Goal: Transaction & Acquisition: Book appointment/travel/reservation

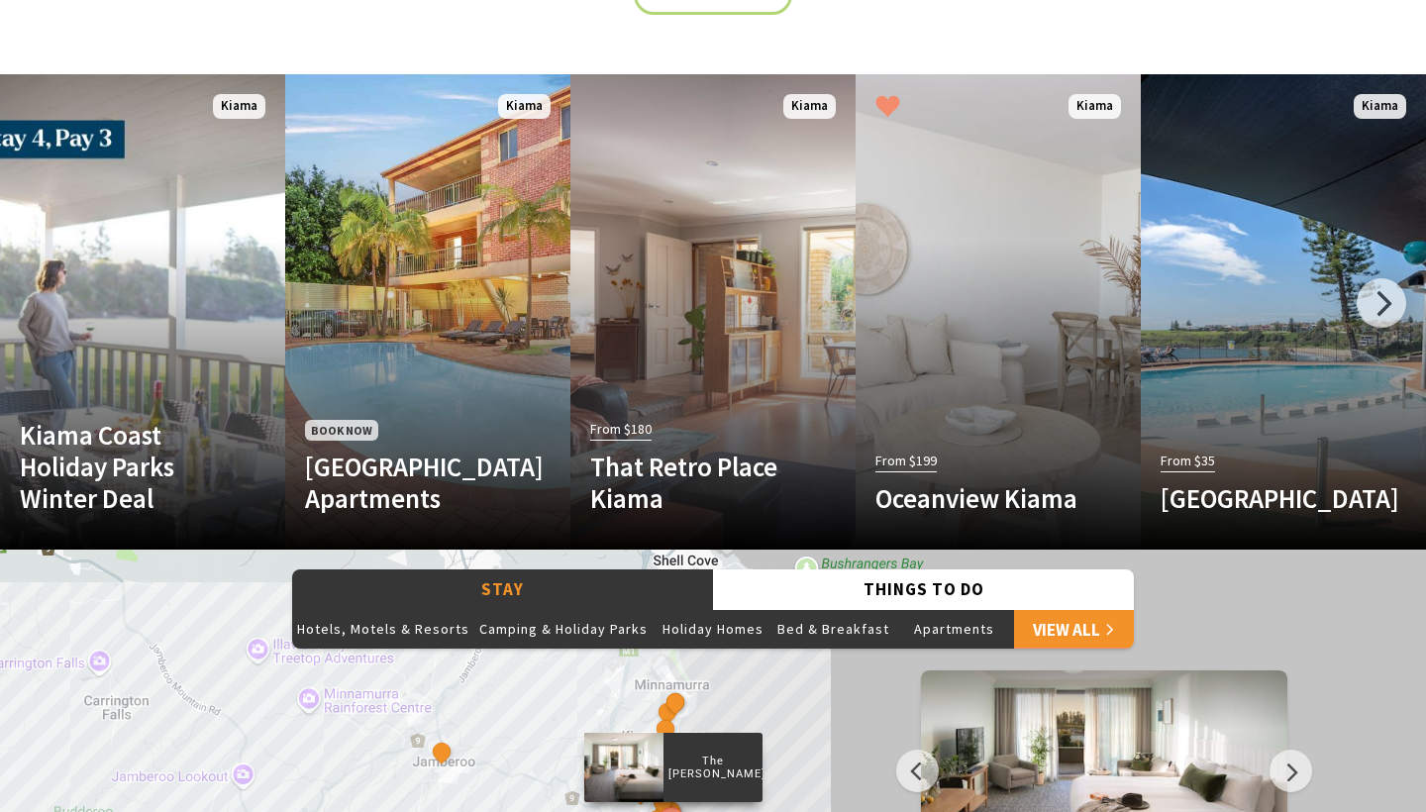
scroll to position [1131, 0]
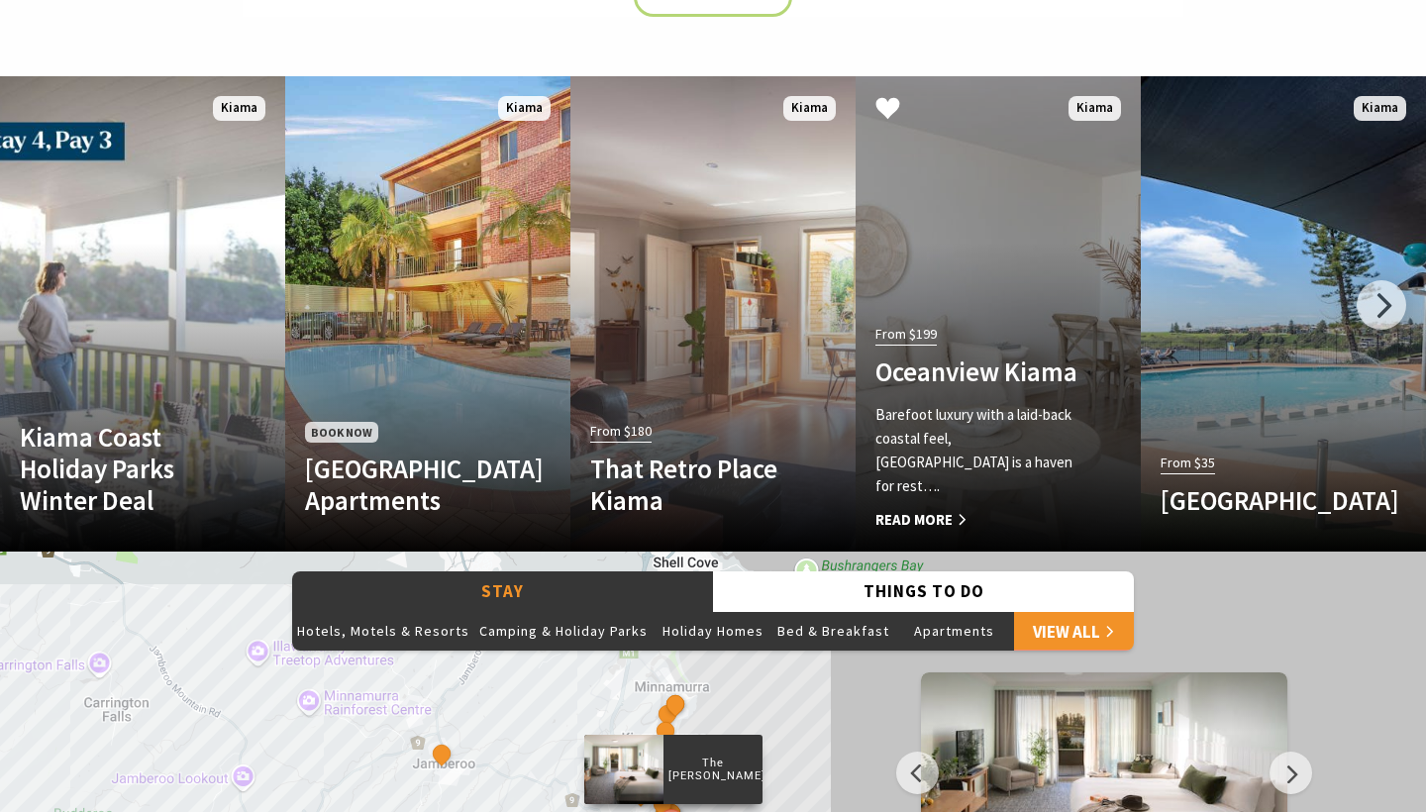
click at [972, 309] on link "From $199 Oceanview Kiama Barefoot luxury with a laid-back coastal feel, Oceanv…" at bounding box center [998, 313] width 285 height 475
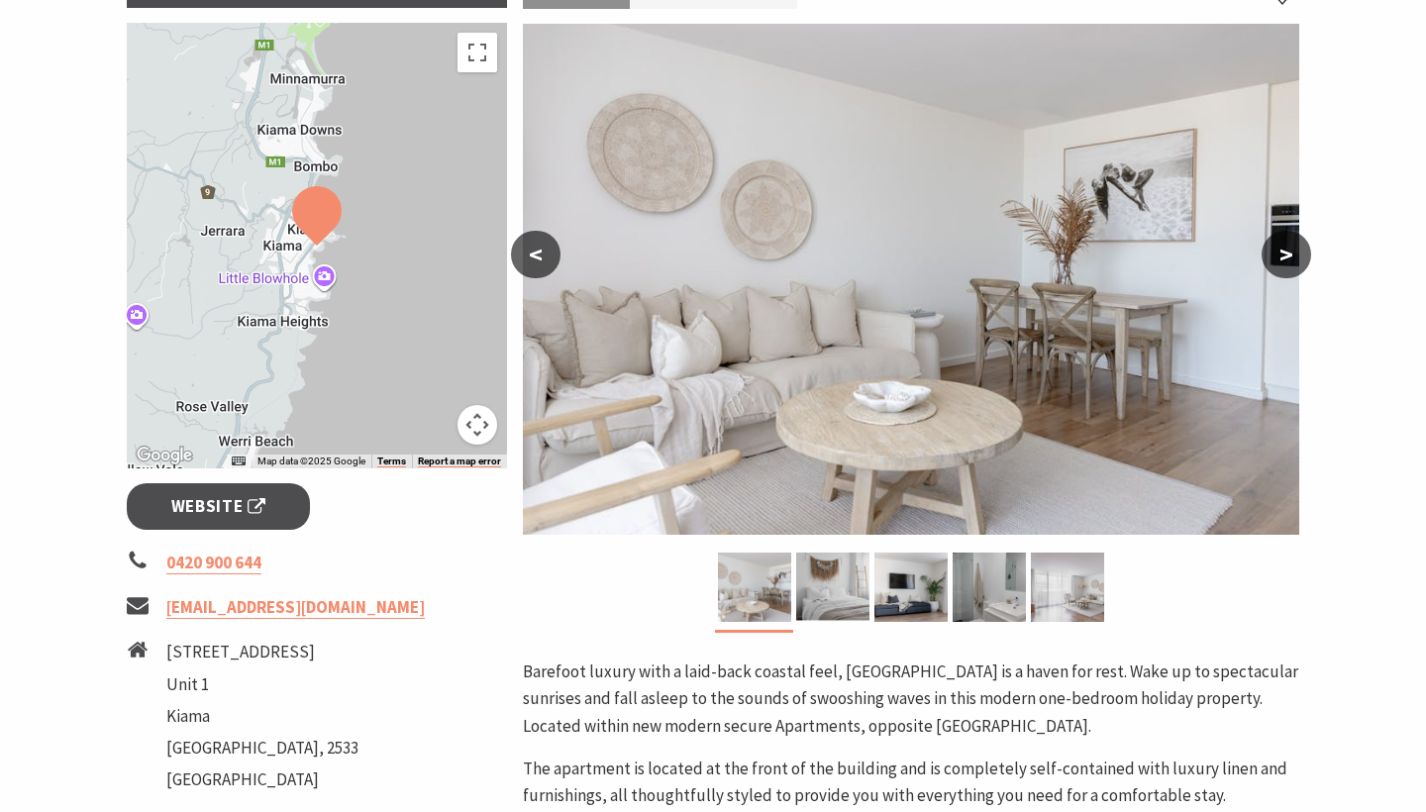
scroll to position [352, 0]
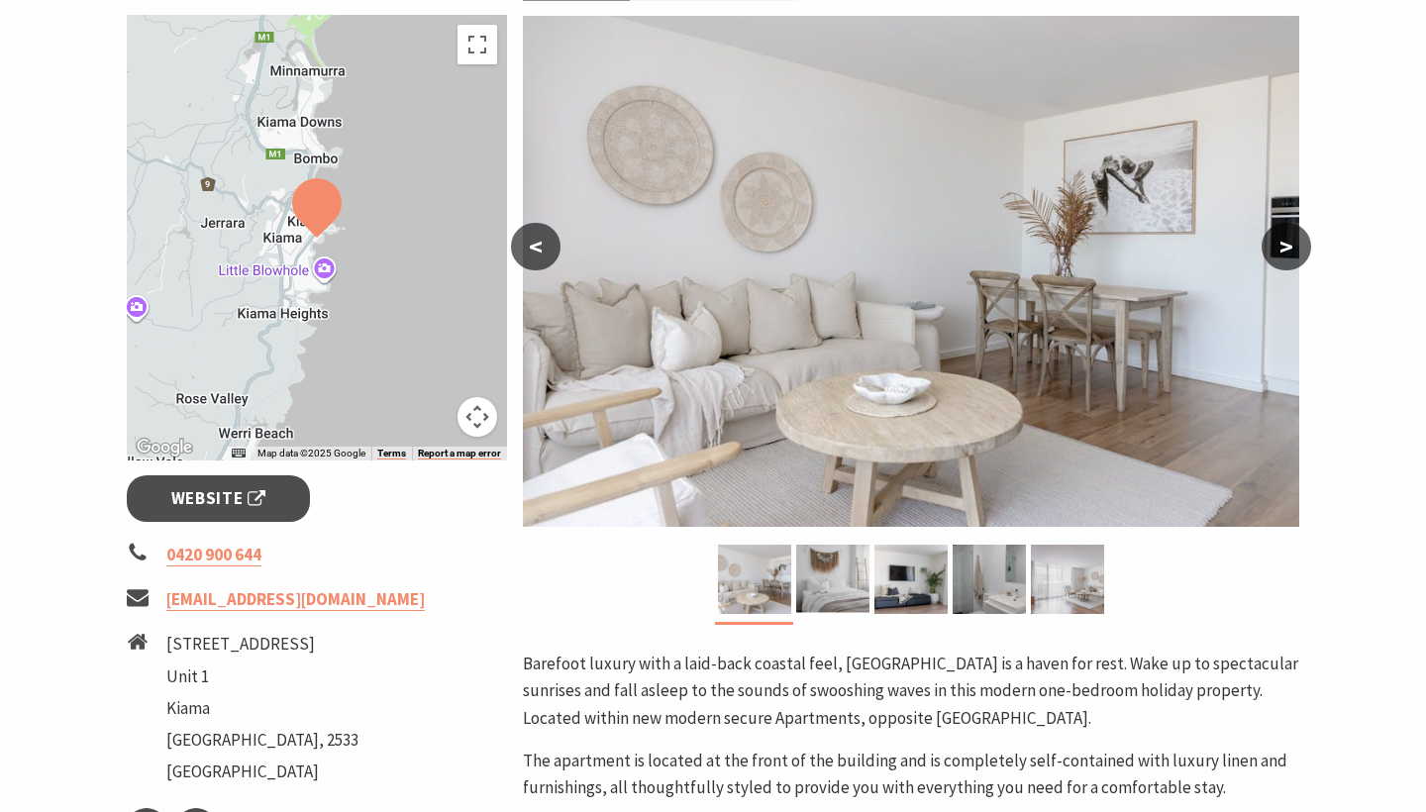
click at [1290, 247] on button ">" at bounding box center [1287, 247] width 50 height 48
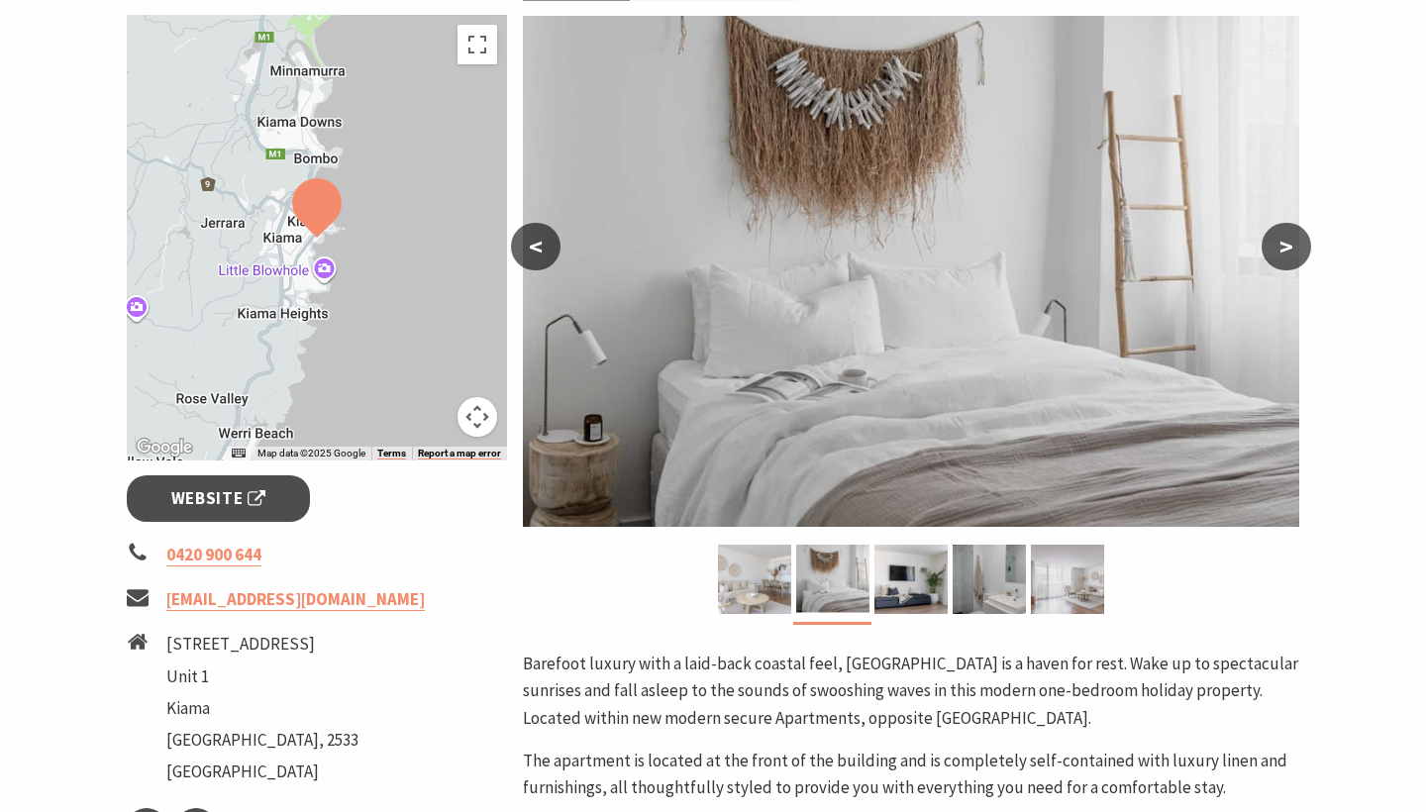
click at [1290, 247] on button ">" at bounding box center [1287, 247] width 50 height 48
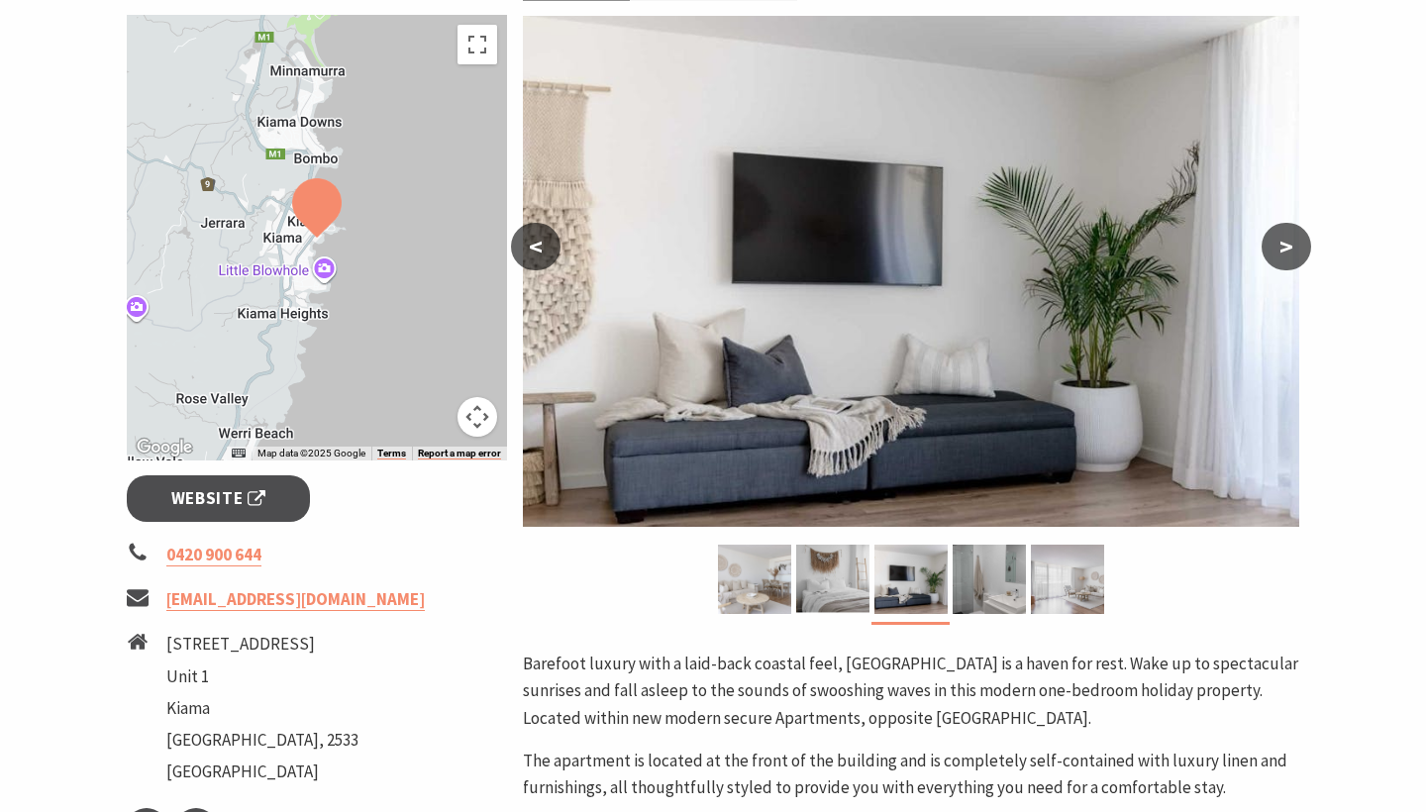
click at [1290, 247] on button ">" at bounding box center [1287, 247] width 50 height 48
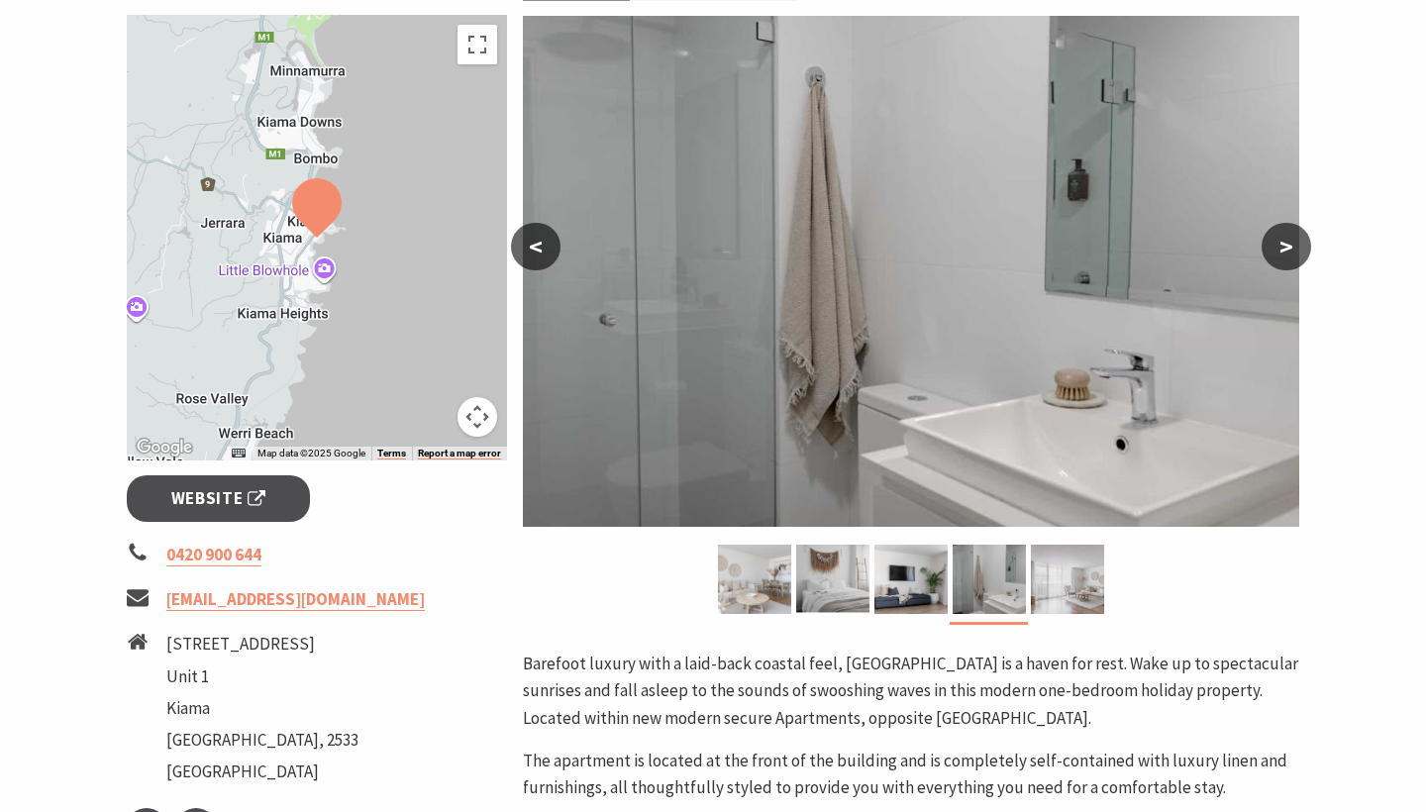
click at [1290, 247] on button ">" at bounding box center [1287, 247] width 50 height 48
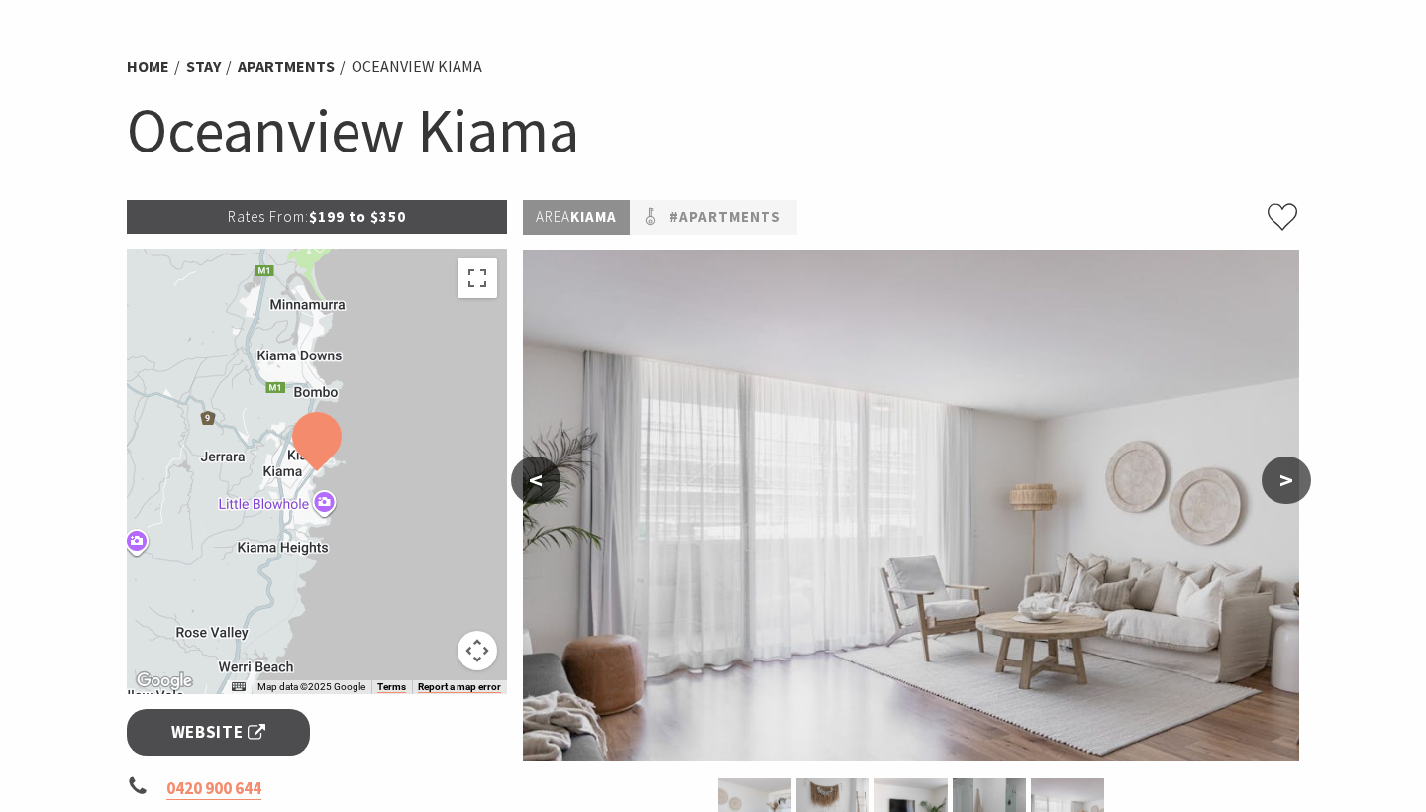
scroll to position [115, 0]
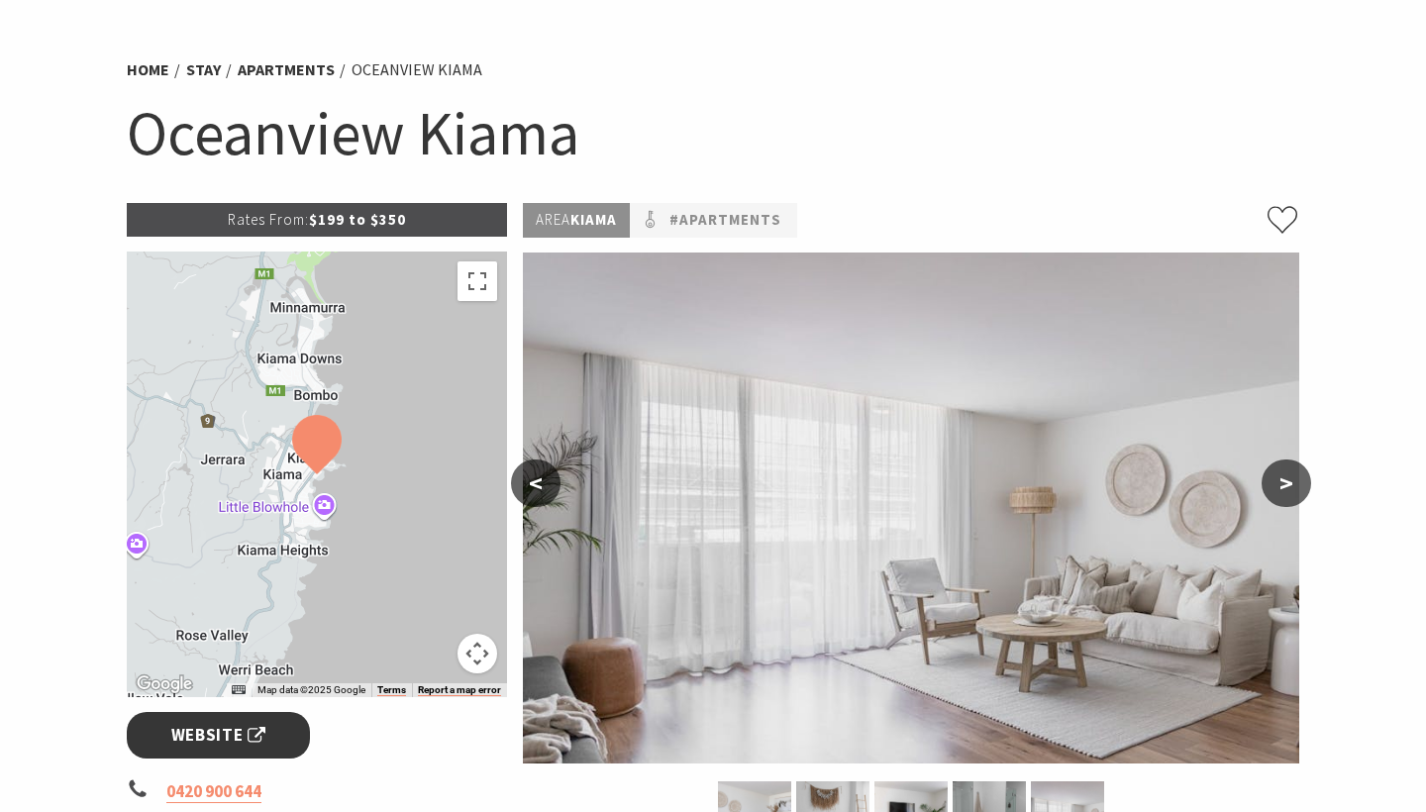
click at [228, 732] on span "Website" at bounding box center [218, 735] width 95 height 27
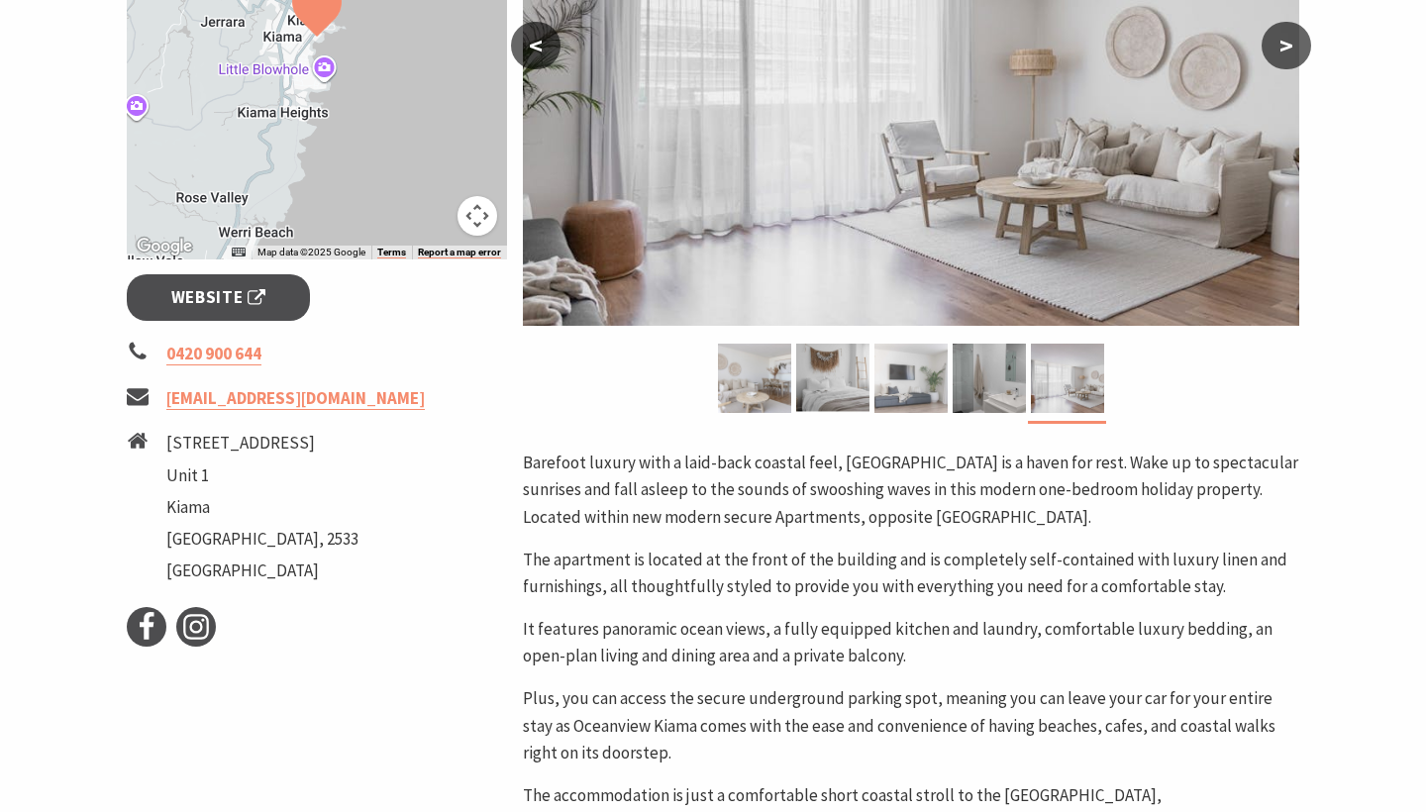
scroll to position [626, 0]
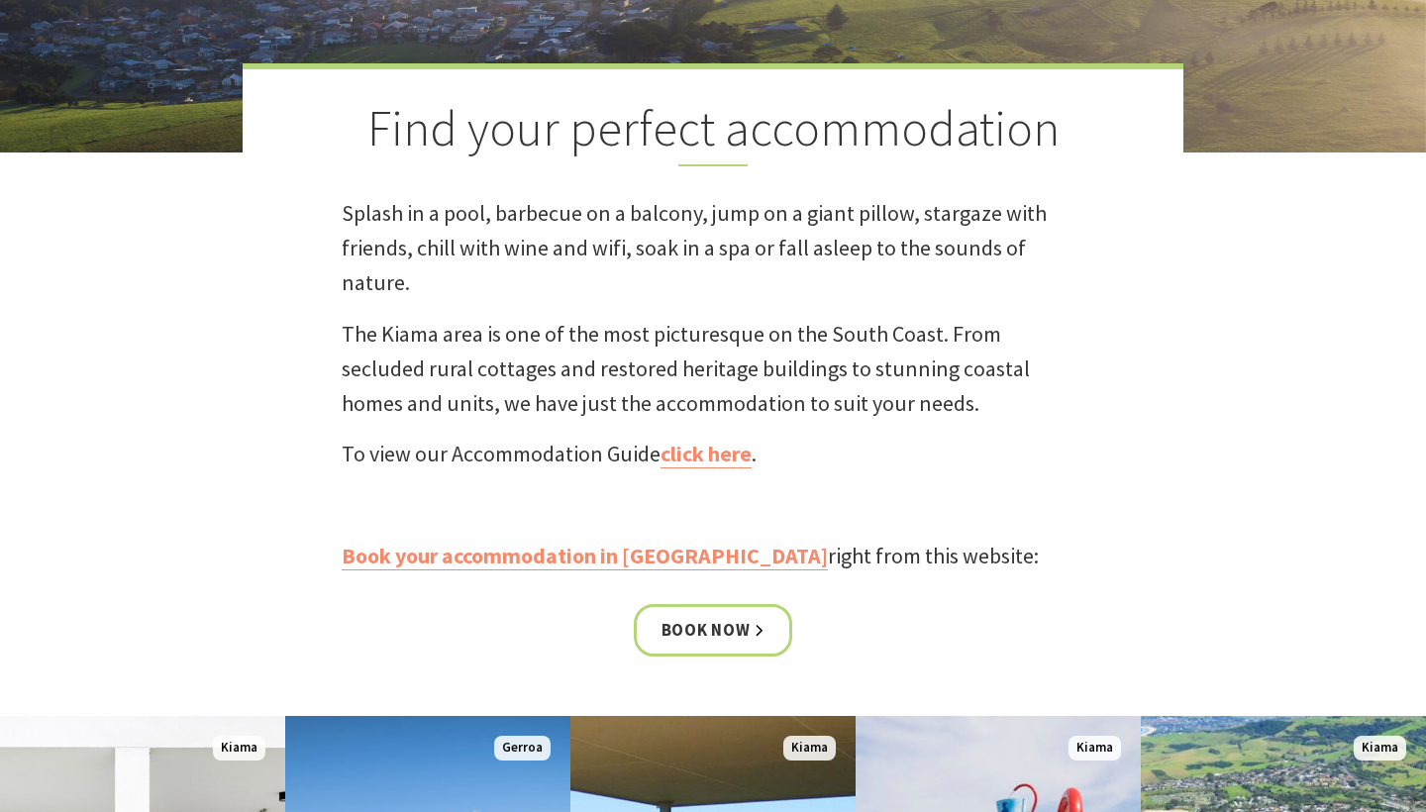
scroll to position [628, 0]
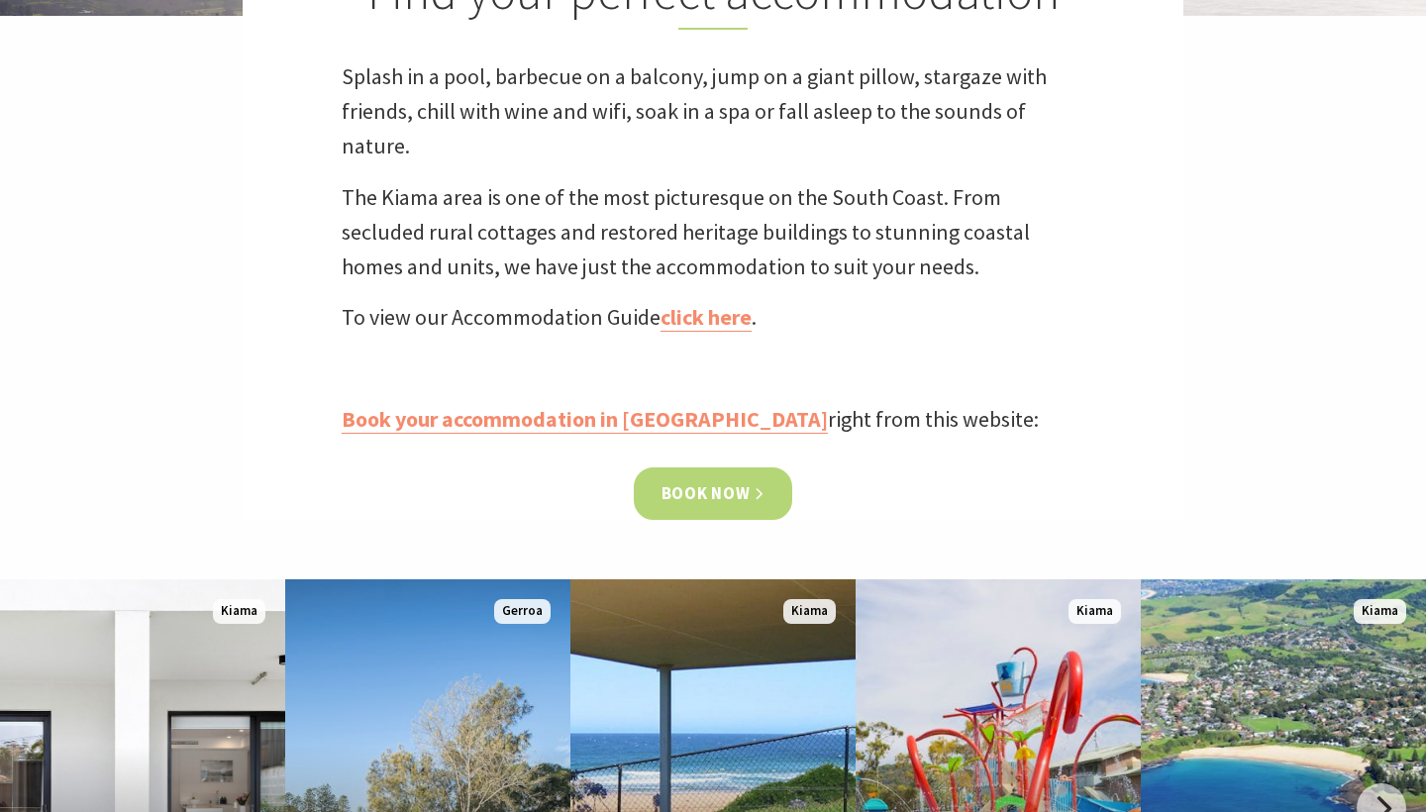
click at [756, 506] on link "Book now" at bounding box center [713, 493] width 159 height 52
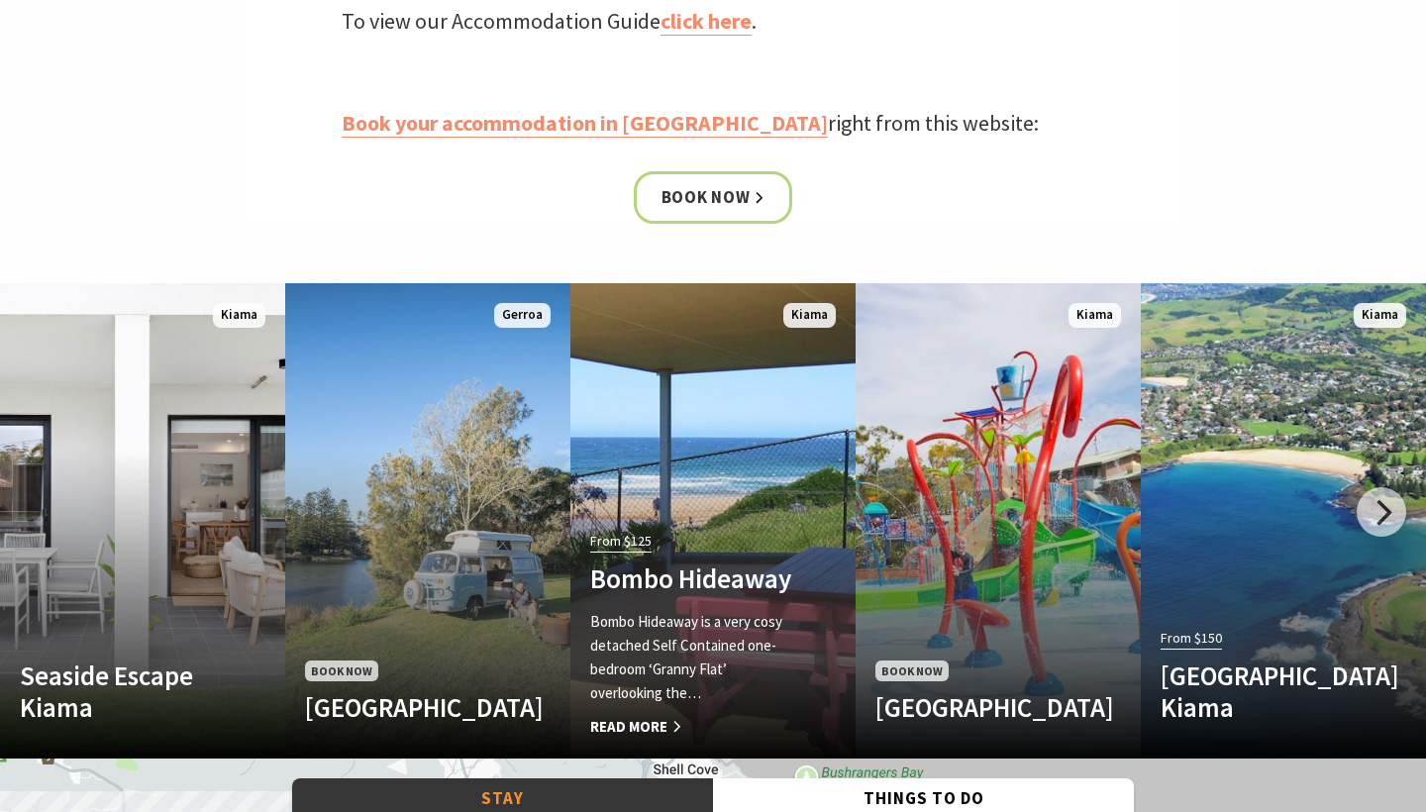
scroll to position [917, 0]
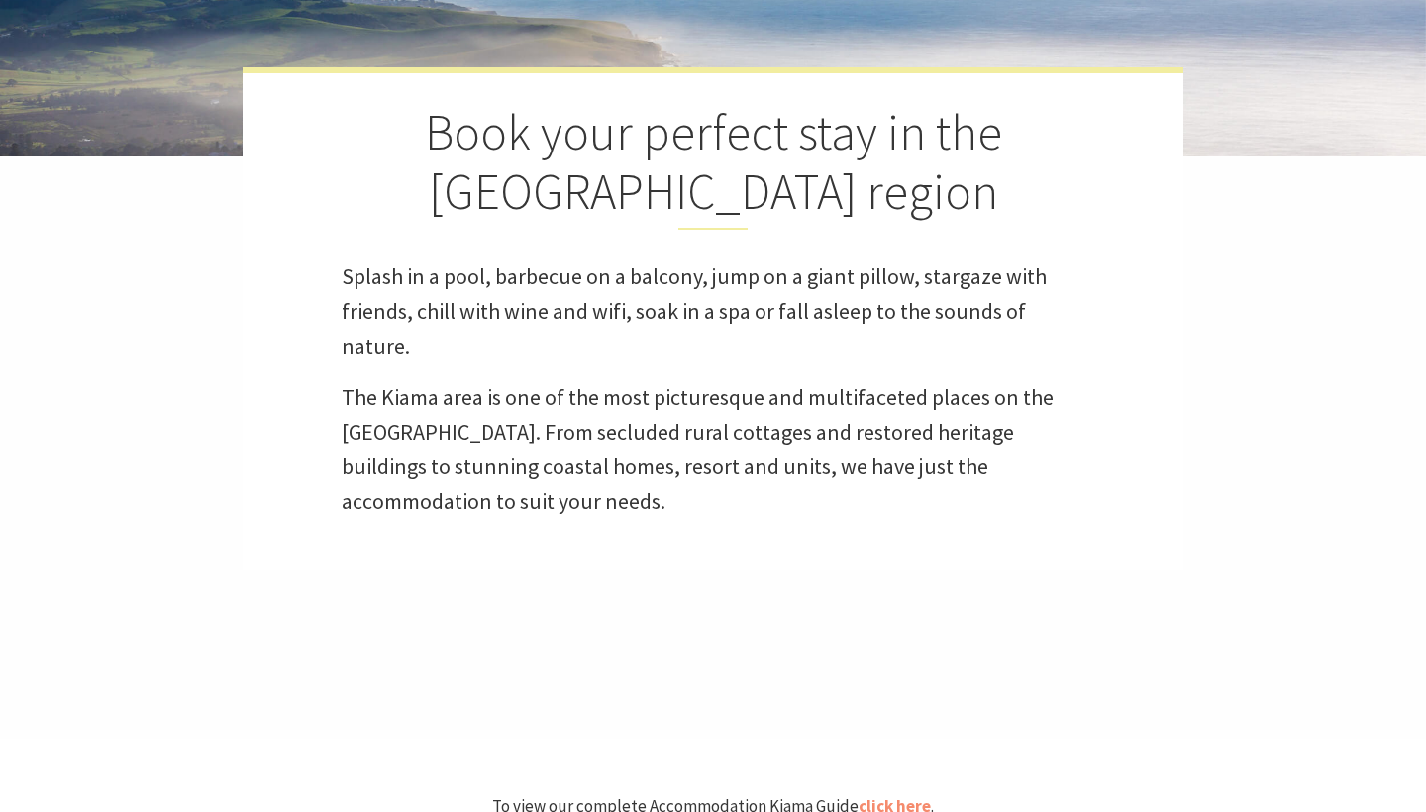
select select "3"
select select "2"
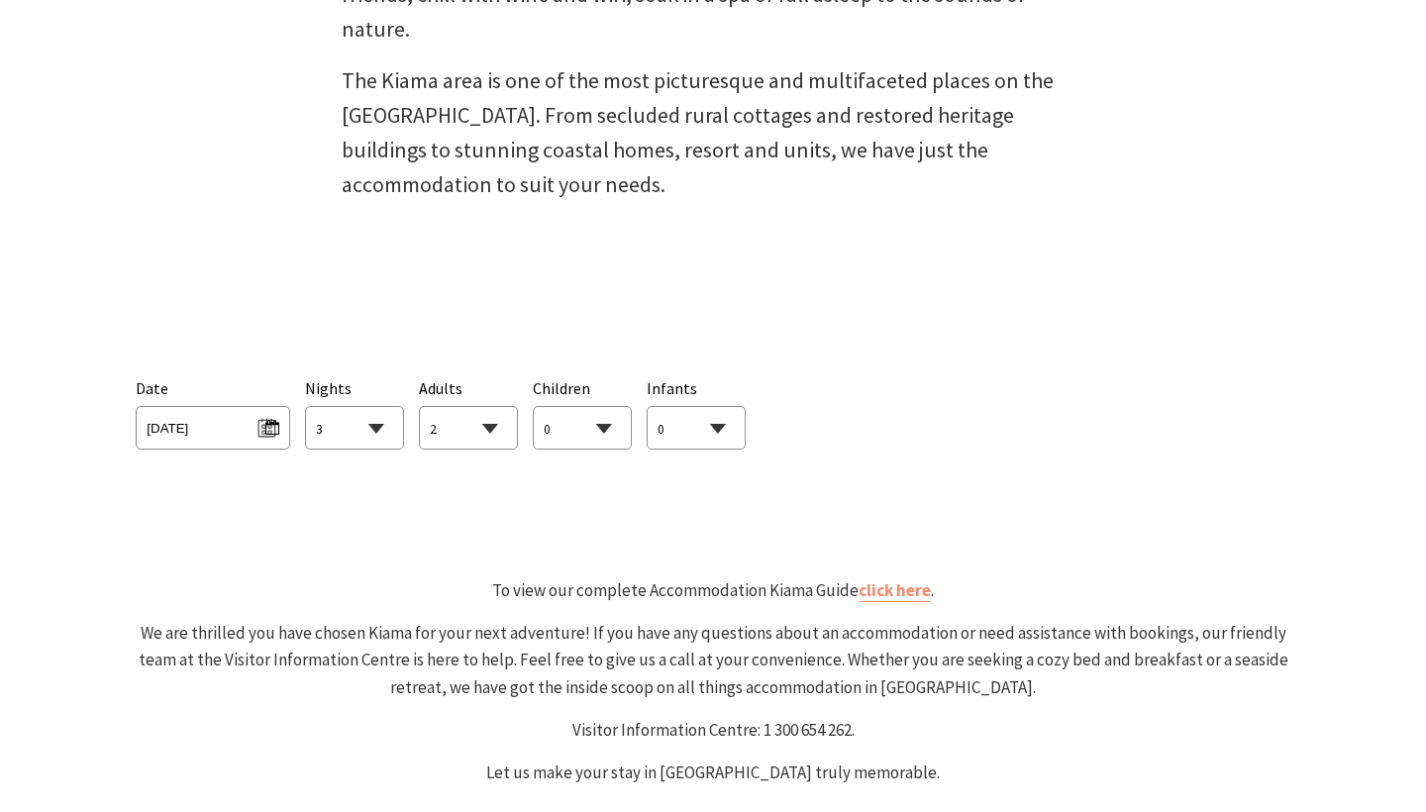
scroll to position [903, 0]
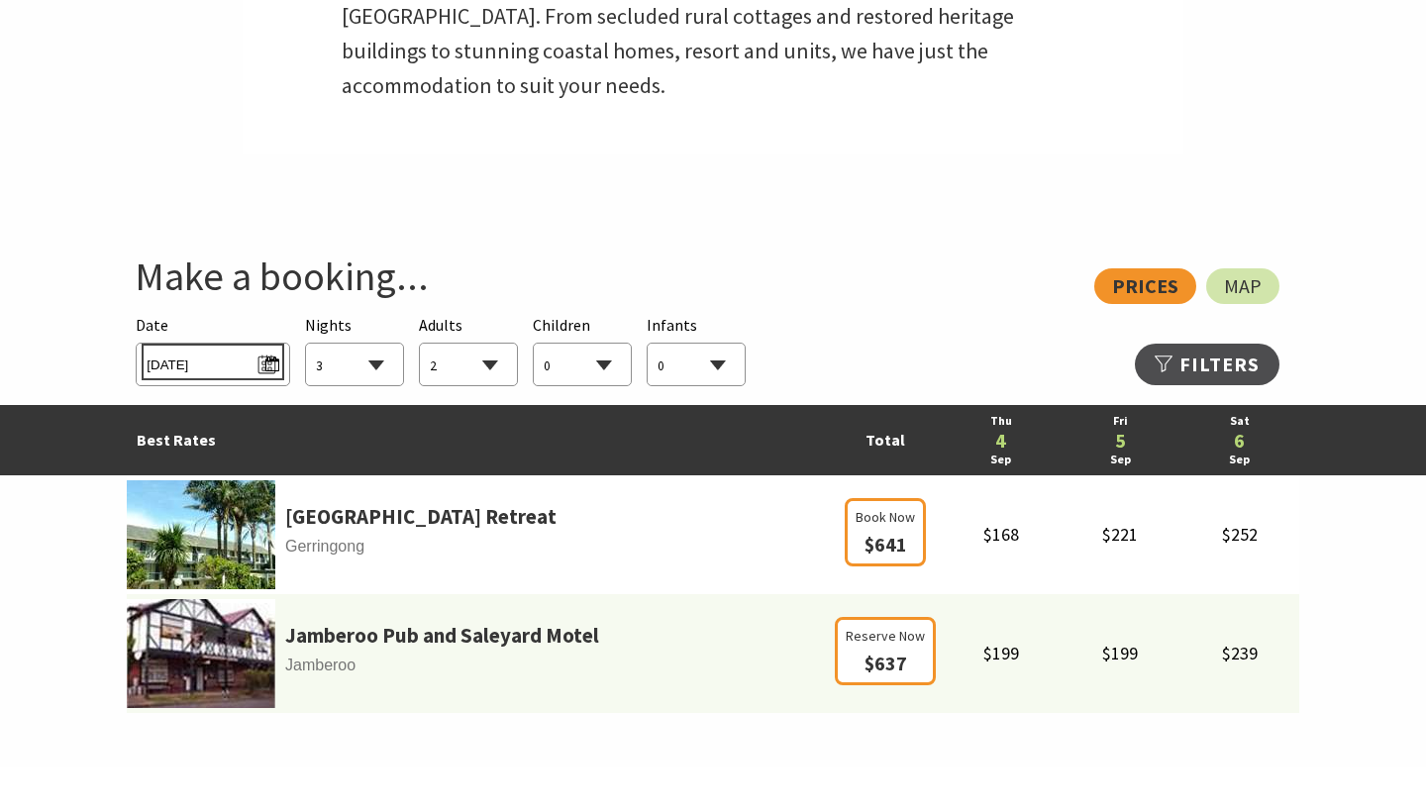
click at [219, 352] on span "Thu 04/09/2025" at bounding box center [213, 362] width 132 height 27
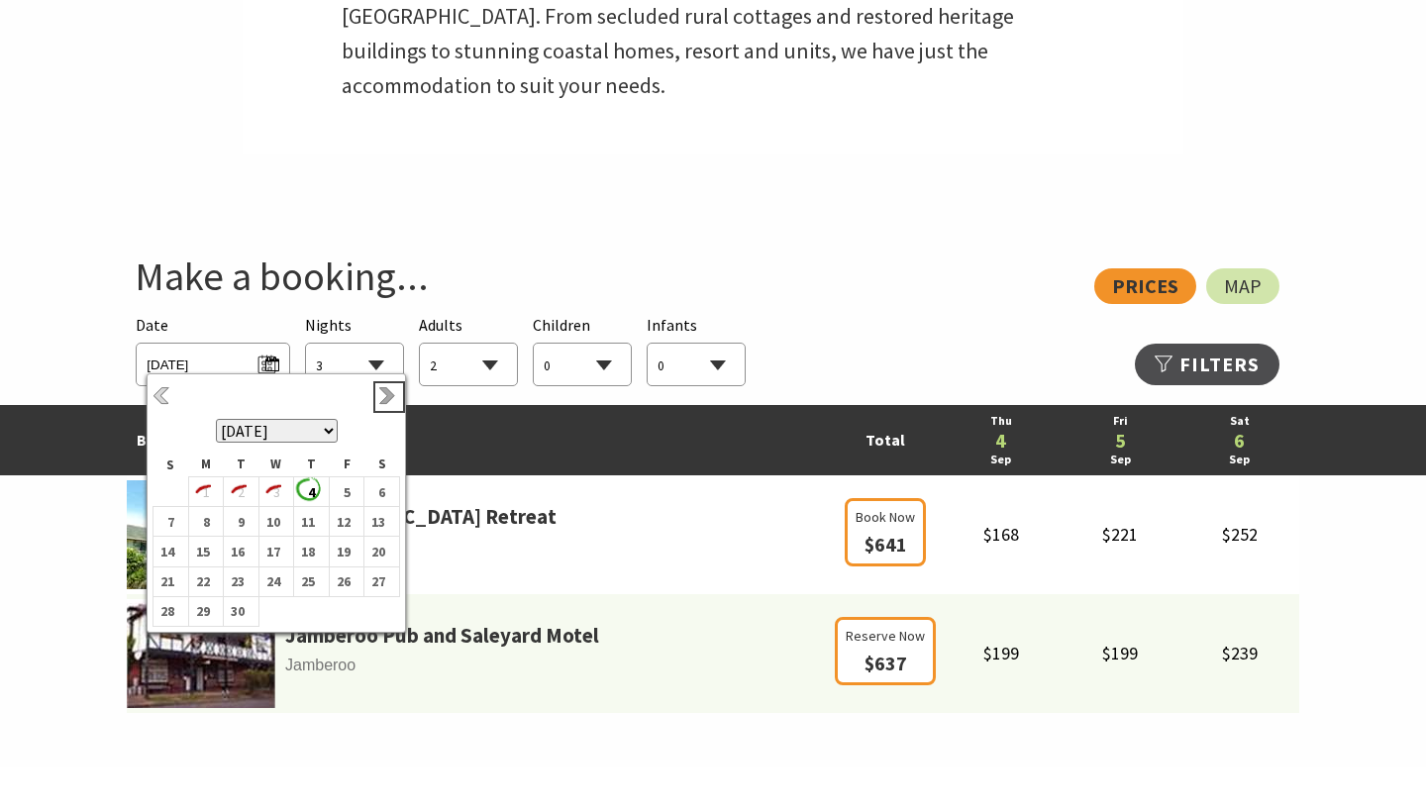
click at [380, 389] on link "Next" at bounding box center [389, 397] width 22 height 22
click at [274, 558] on b "15" at bounding box center [272, 552] width 26 height 26
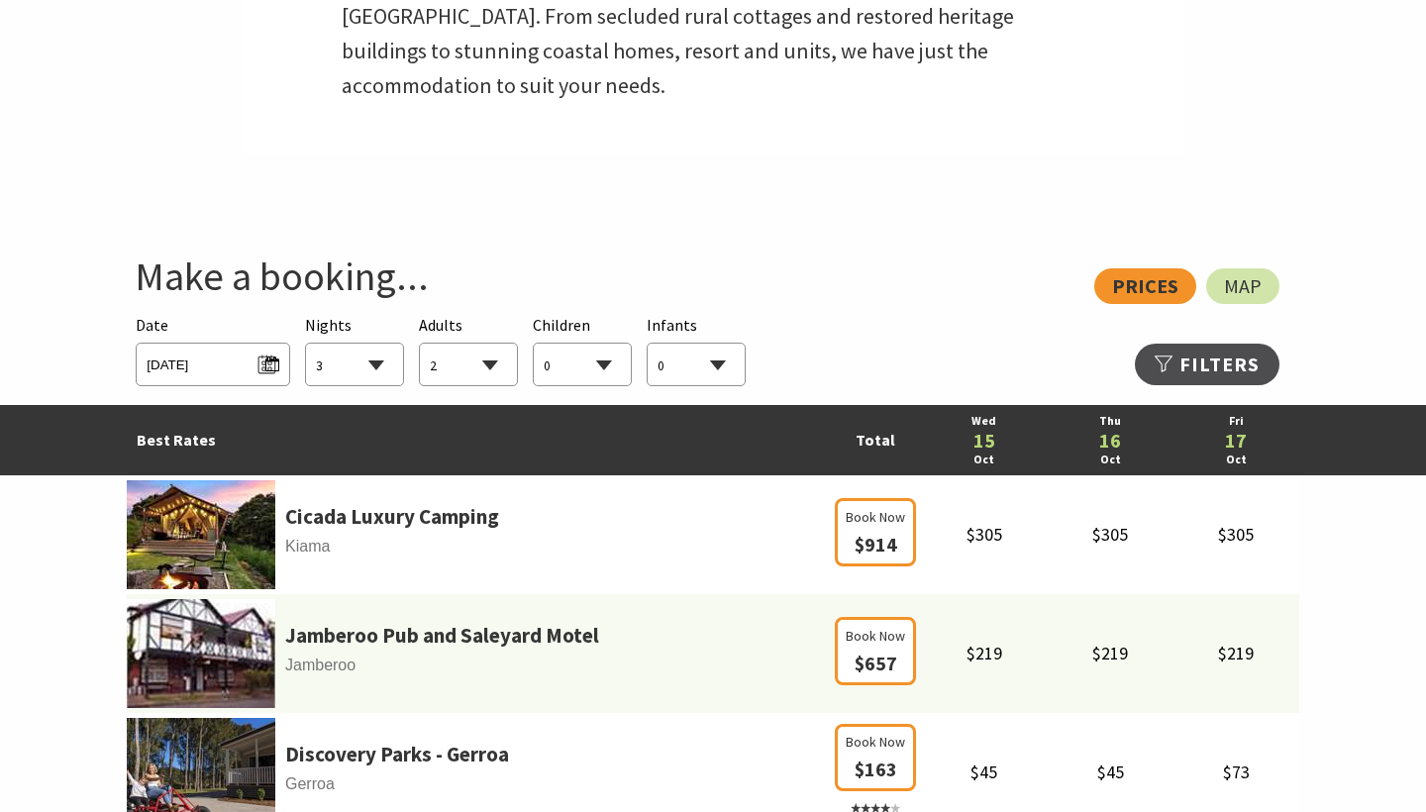
click at [246, 374] on span "Wed 15/10/2025" at bounding box center [212, 365] width 153 height 44
click at [246, 364] on span "Wed 15/10/2025" at bounding box center [213, 362] width 132 height 27
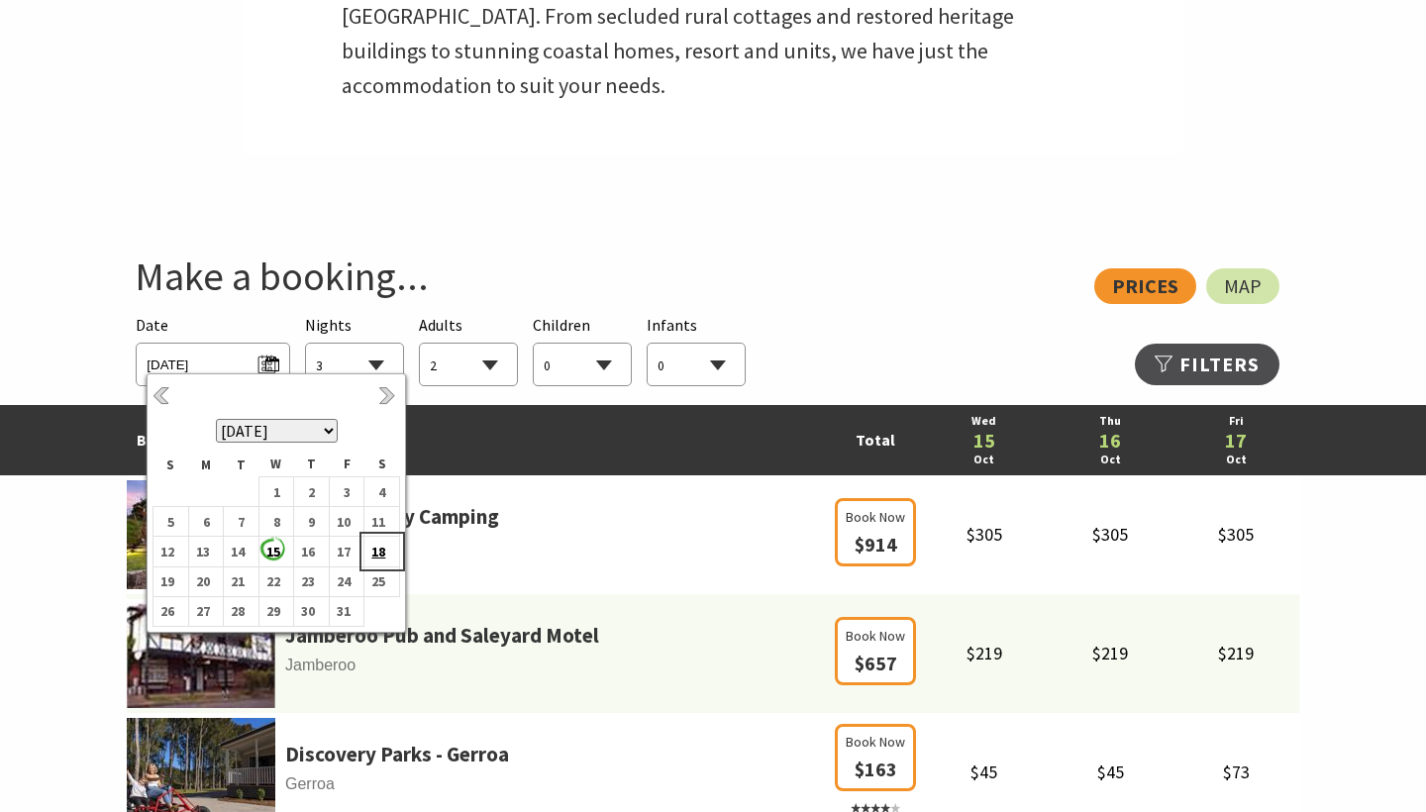
click at [379, 553] on b "18" at bounding box center [377, 552] width 26 height 26
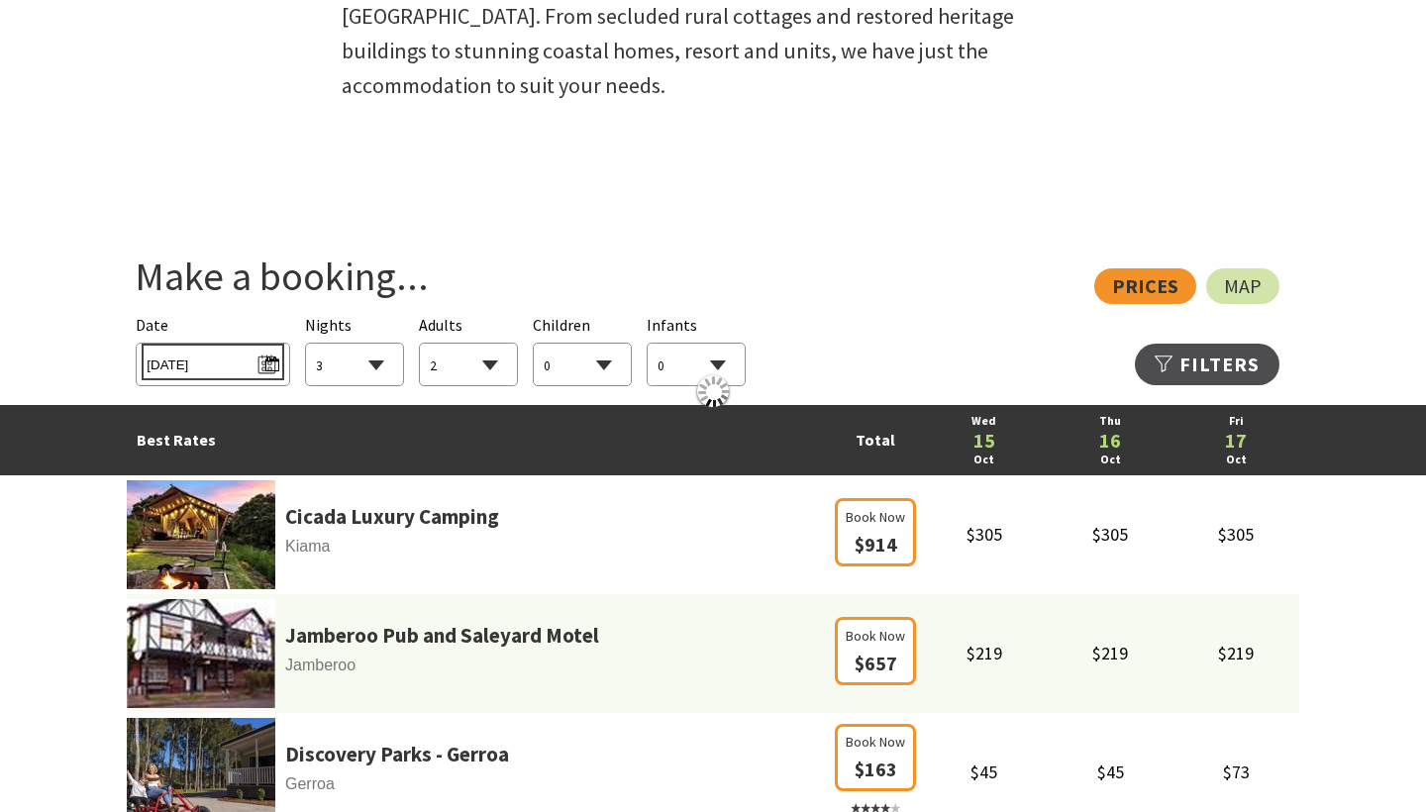
click at [235, 364] on span "Sat 18/10/2025" at bounding box center [213, 362] width 132 height 27
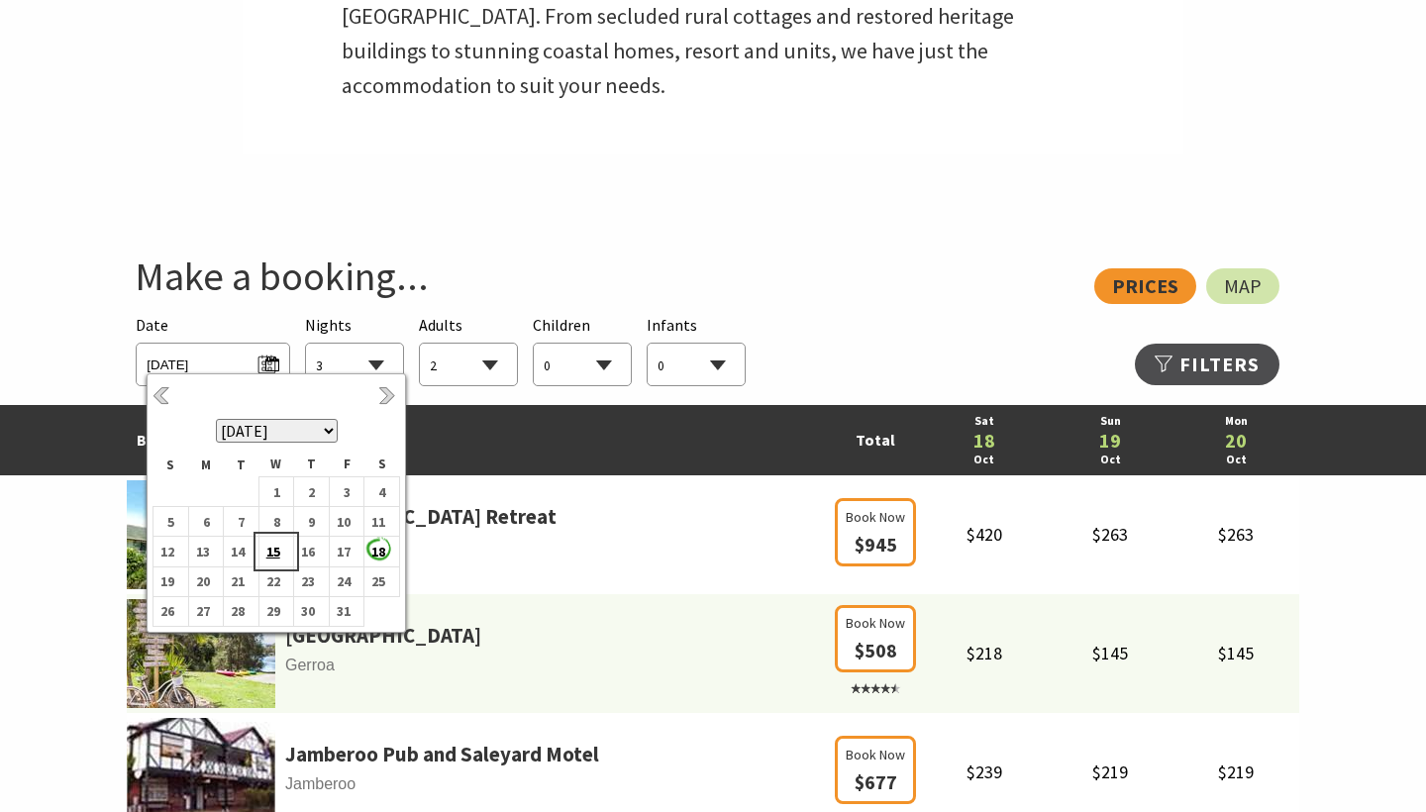
click at [282, 547] on b "15" at bounding box center [272, 552] width 26 height 26
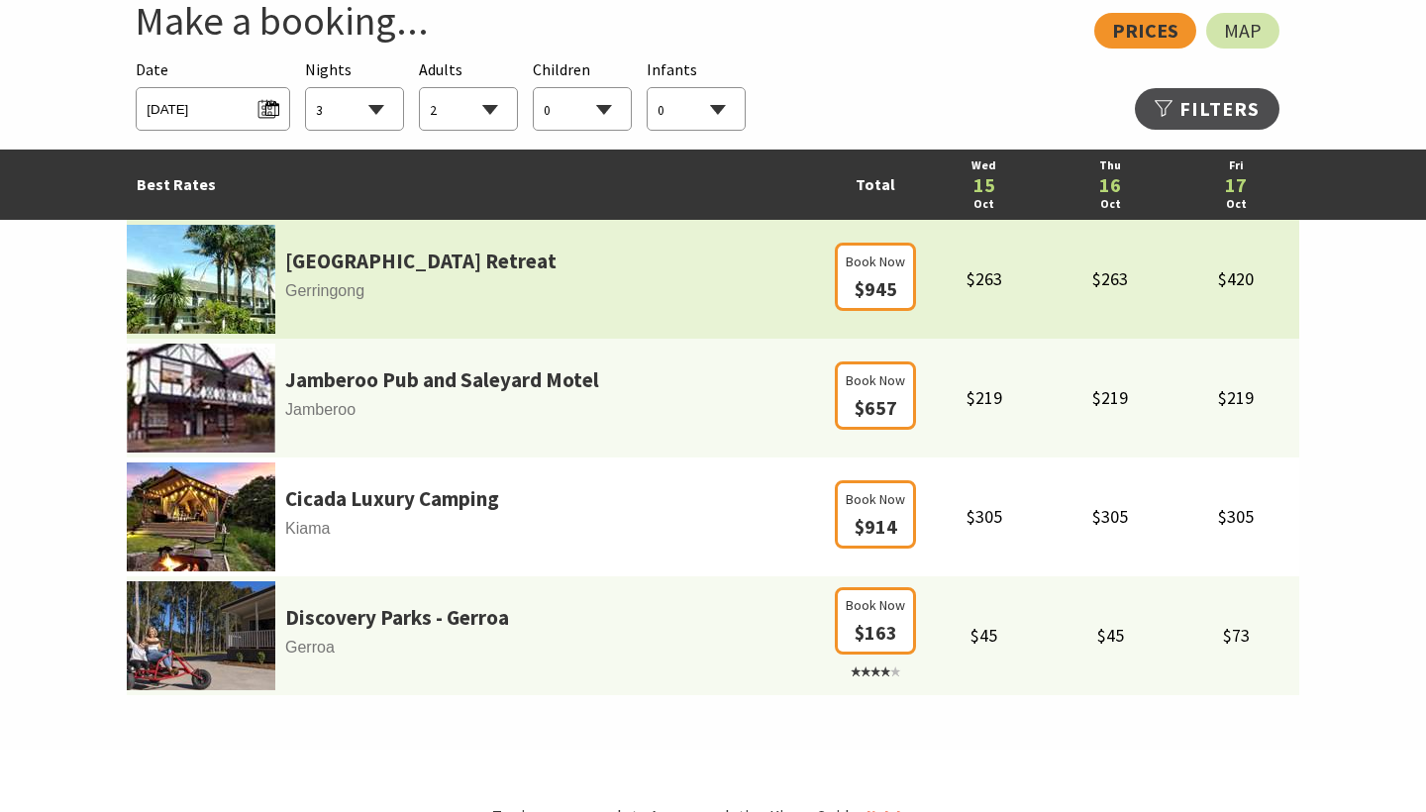
scroll to position [1206, 0]
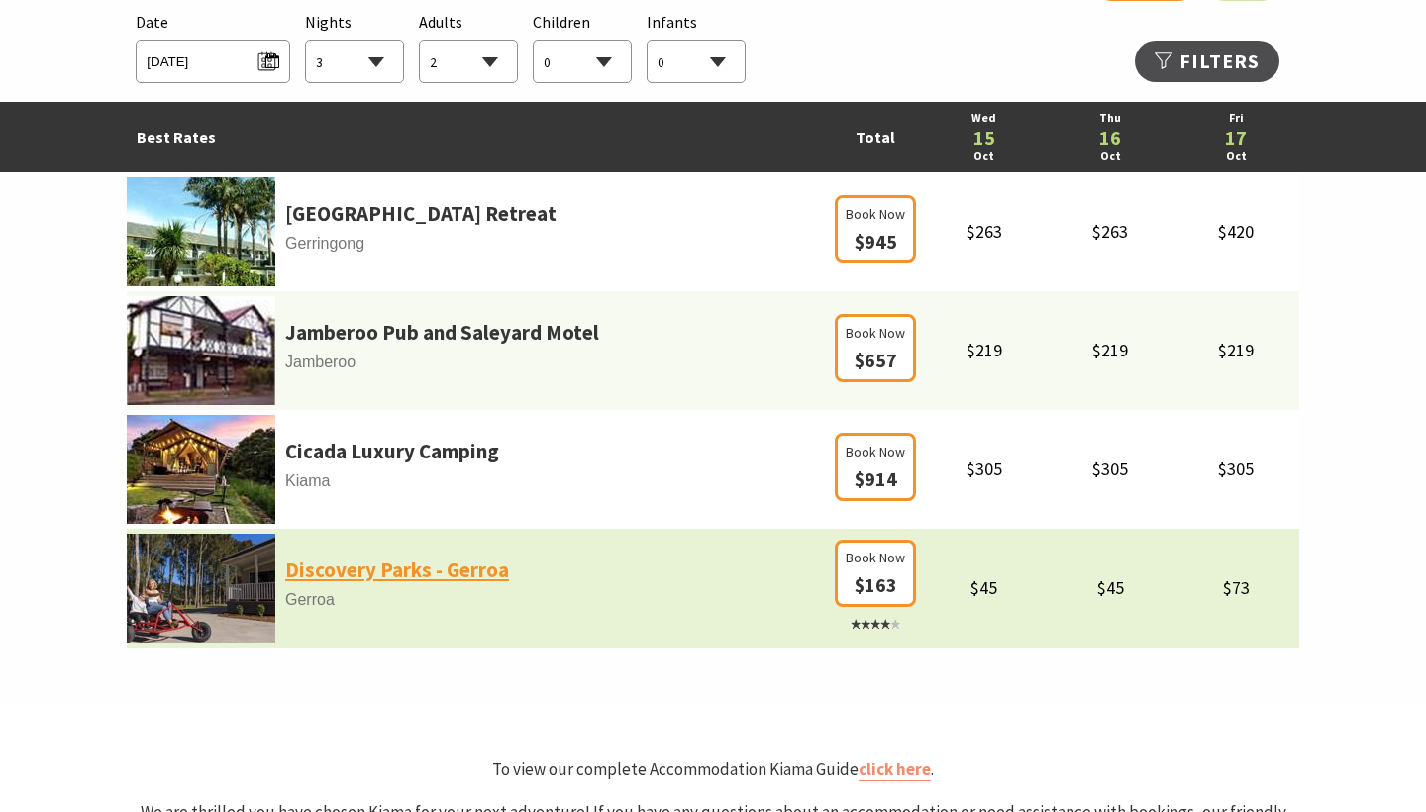
click at [436, 579] on link "Discovery Parks - Gerroa" at bounding box center [397, 571] width 224 height 34
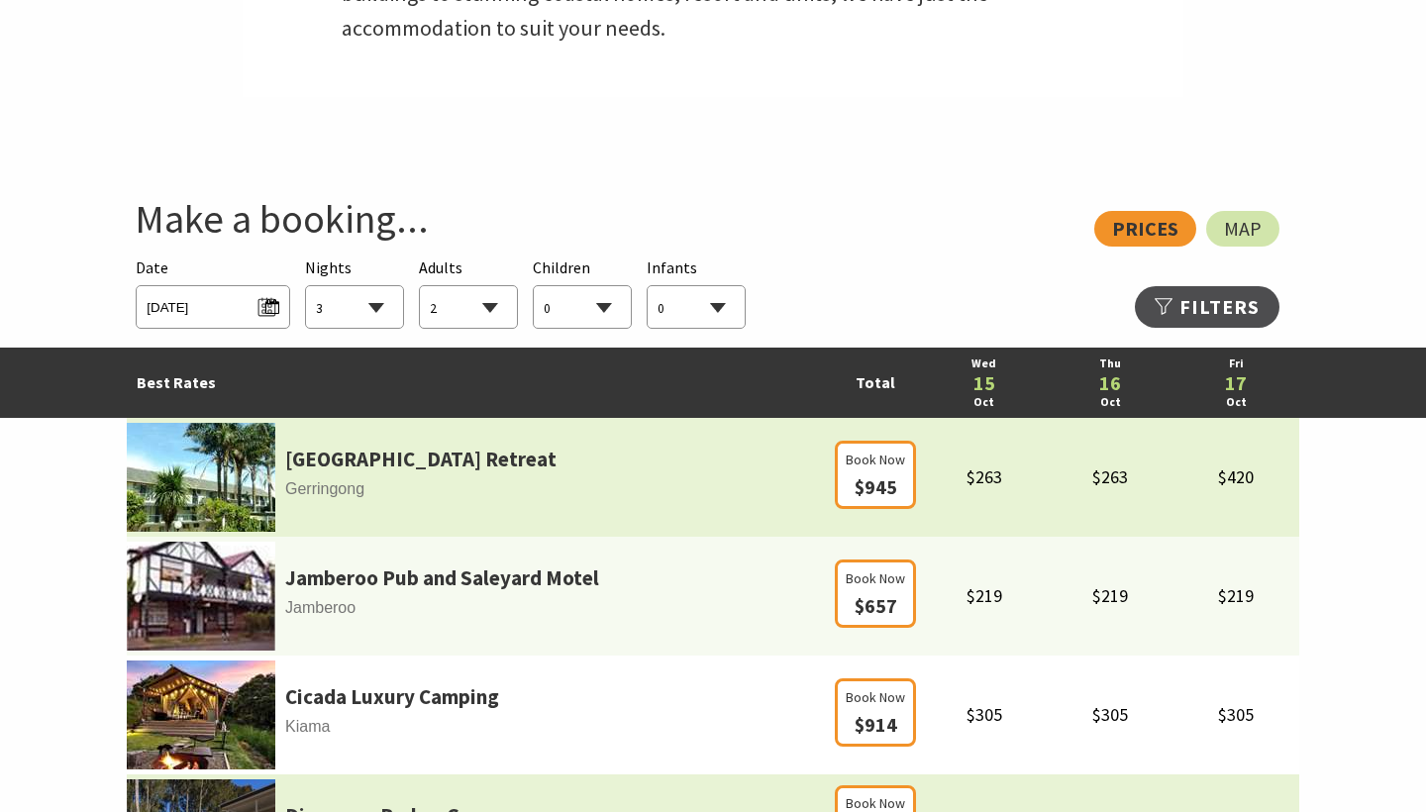
scroll to position [960, 0]
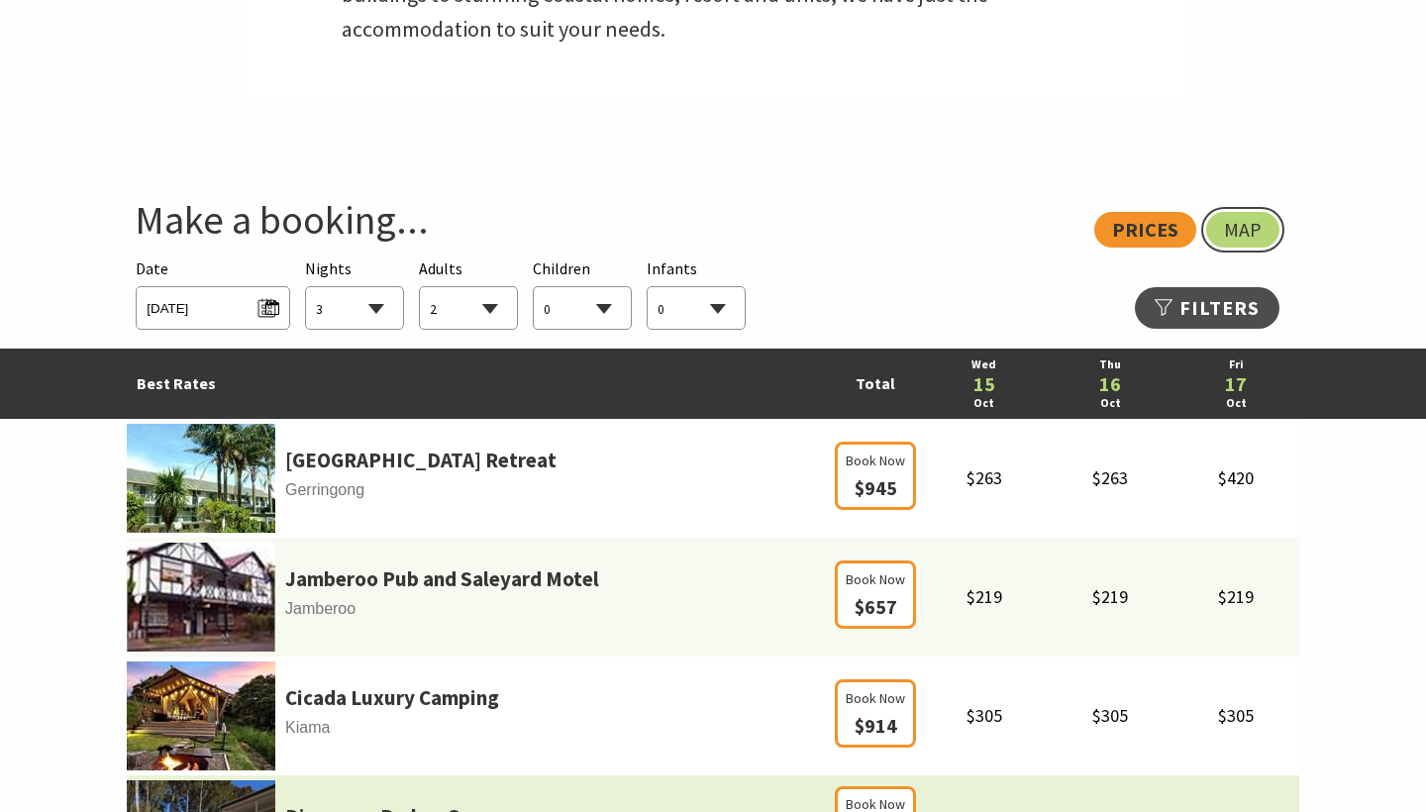
click at [1259, 222] on span "Map" at bounding box center [1243, 230] width 38 height 16
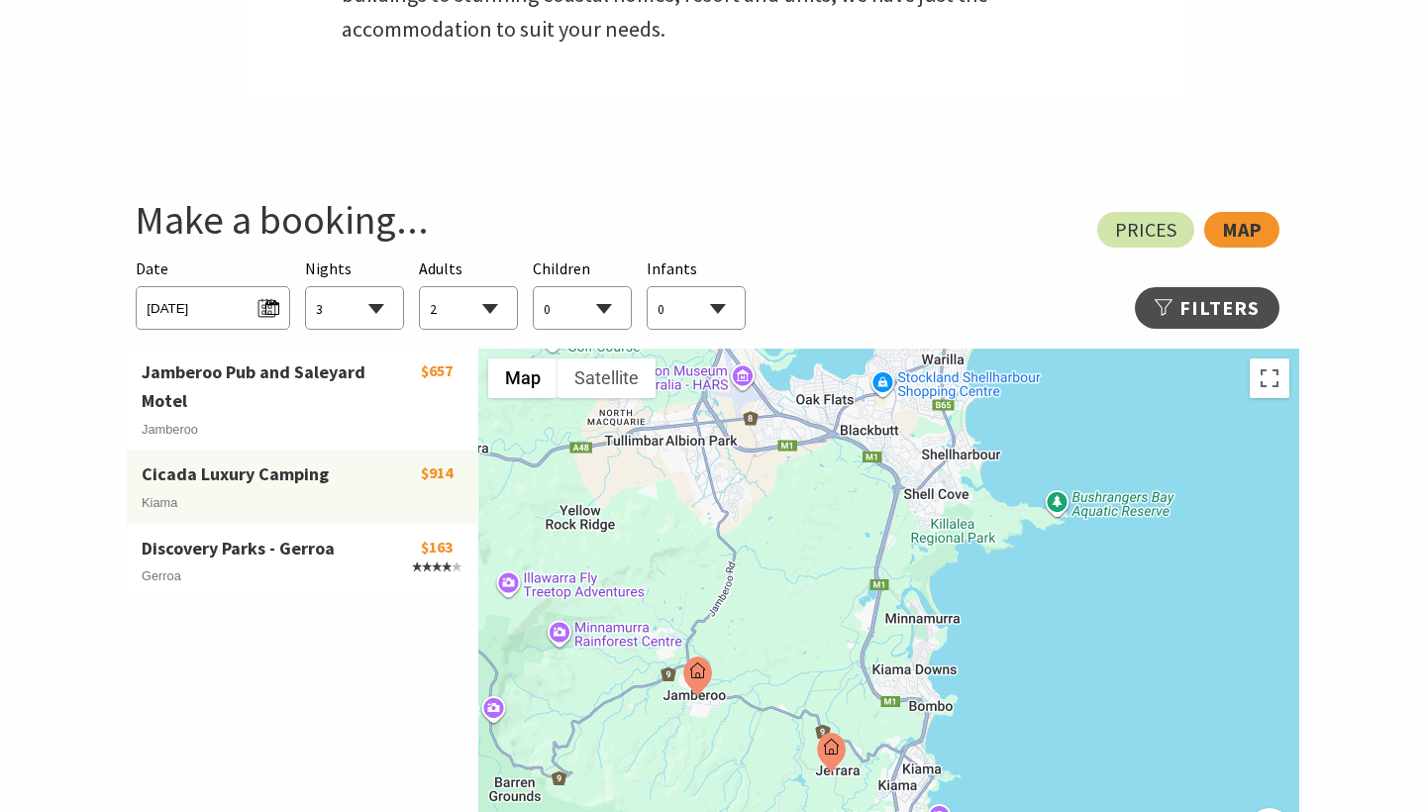
drag, startPoint x: 1133, startPoint y: 467, endPoint x: 1007, endPoint y: 735, distance: 295.5
click at [1007, 734] on div at bounding box center [888, 646] width 821 height 594
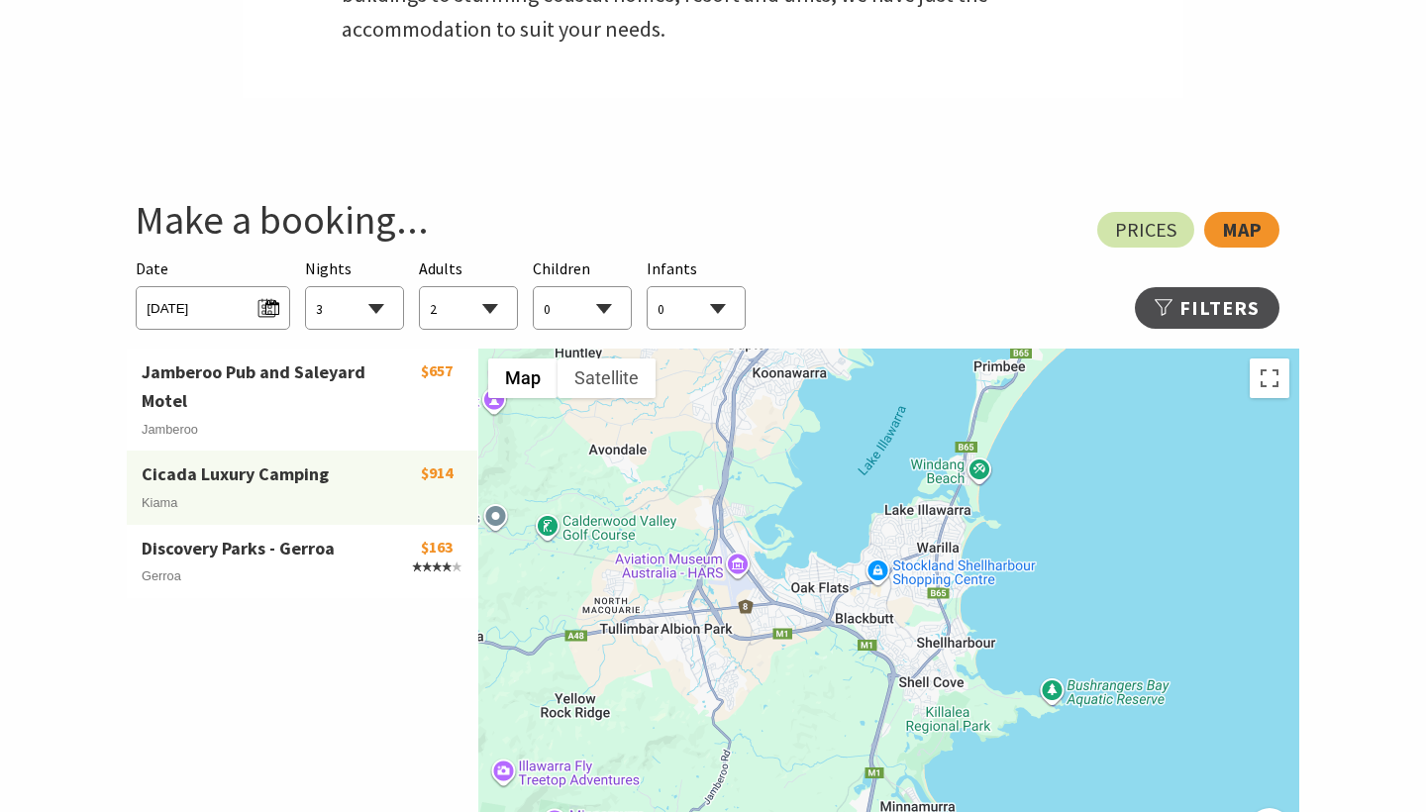
drag, startPoint x: 1064, startPoint y: 465, endPoint x: 1058, endPoint y: 654, distance: 188.2
click at [1058, 654] on div at bounding box center [888, 646] width 821 height 594
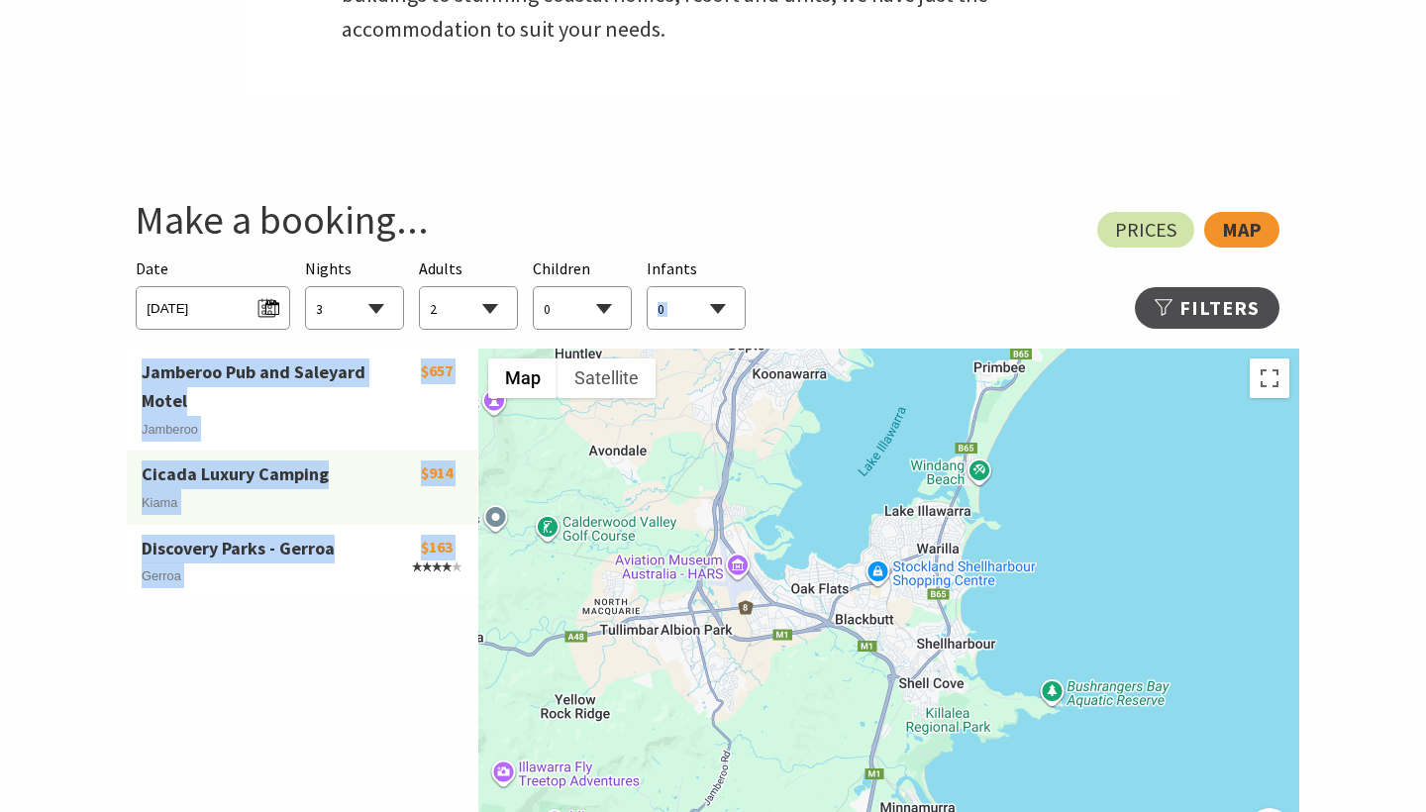
drag, startPoint x: 1132, startPoint y: 332, endPoint x: 1117, endPoint y: 374, distance: 45.1
click at [1117, 374] on div "View: Prices Map Searching for Accommodation Date Wed 15/10/2025 Nights 1 2 3 4…" at bounding box center [713, 578] width 1172 height 732
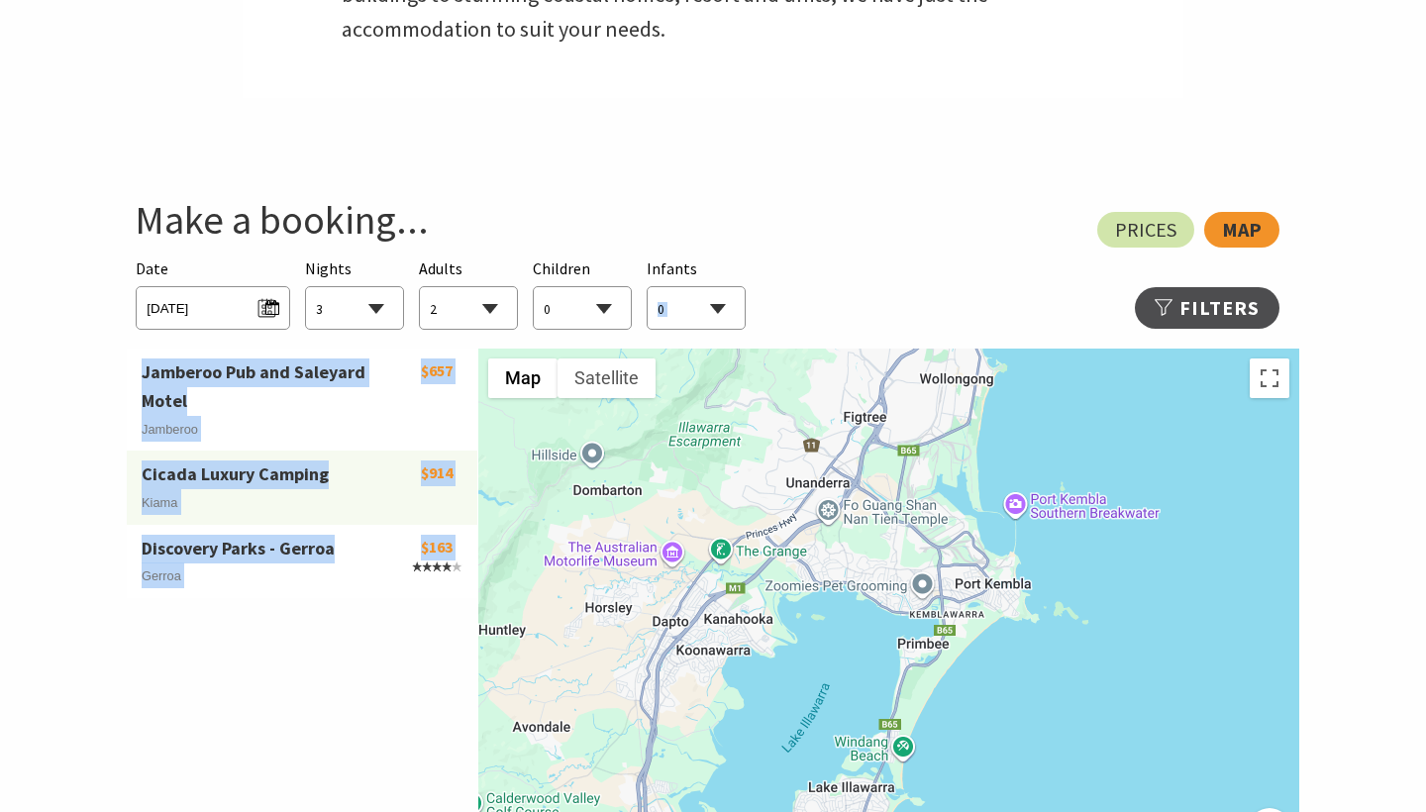
drag, startPoint x: 1090, startPoint y: 436, endPoint x: 1014, endPoint y: 718, distance: 292.4
click at [1014, 718] on div at bounding box center [888, 646] width 821 height 594
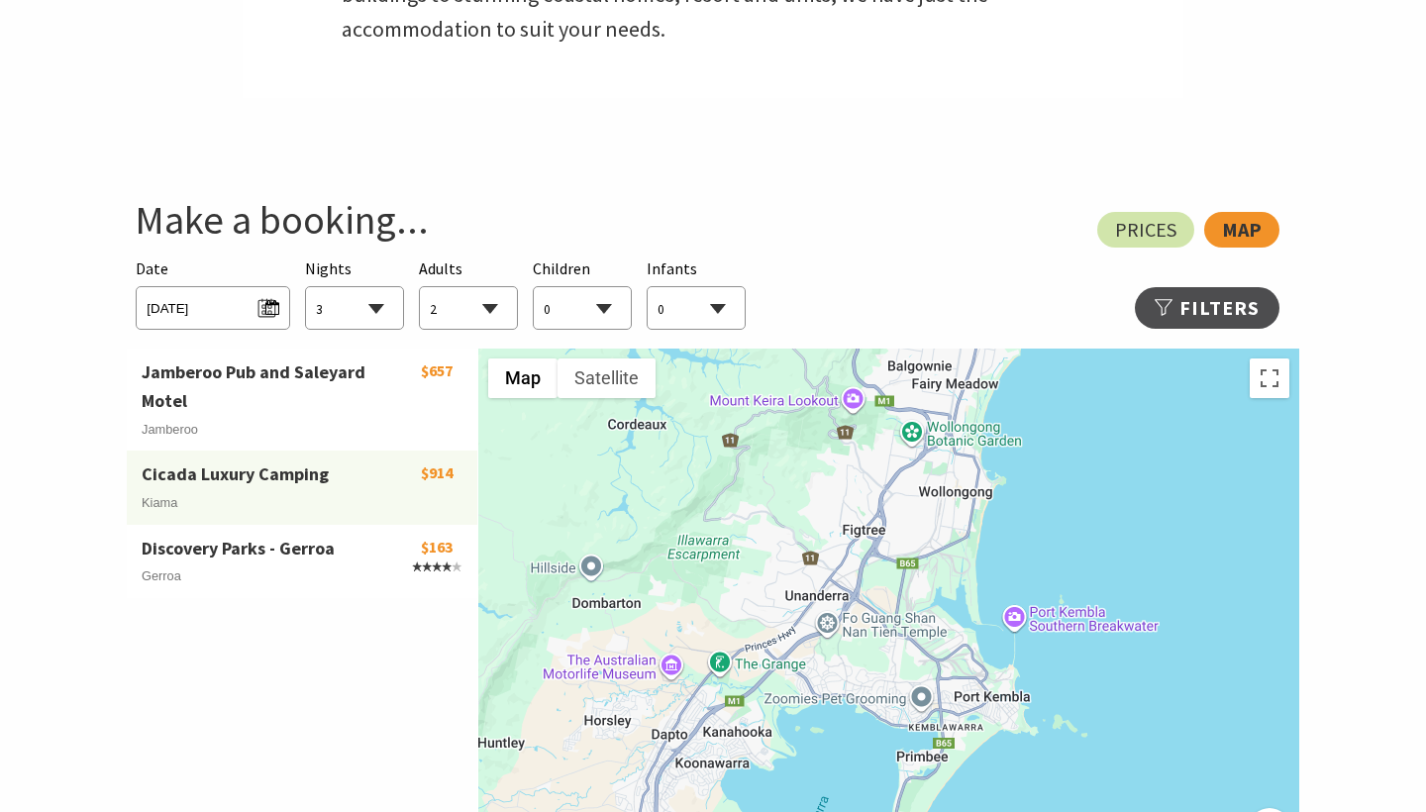
drag, startPoint x: 1082, startPoint y: 467, endPoint x: 1080, endPoint y: 582, distance: 114.9
click at [1080, 582] on div at bounding box center [888, 646] width 821 height 594
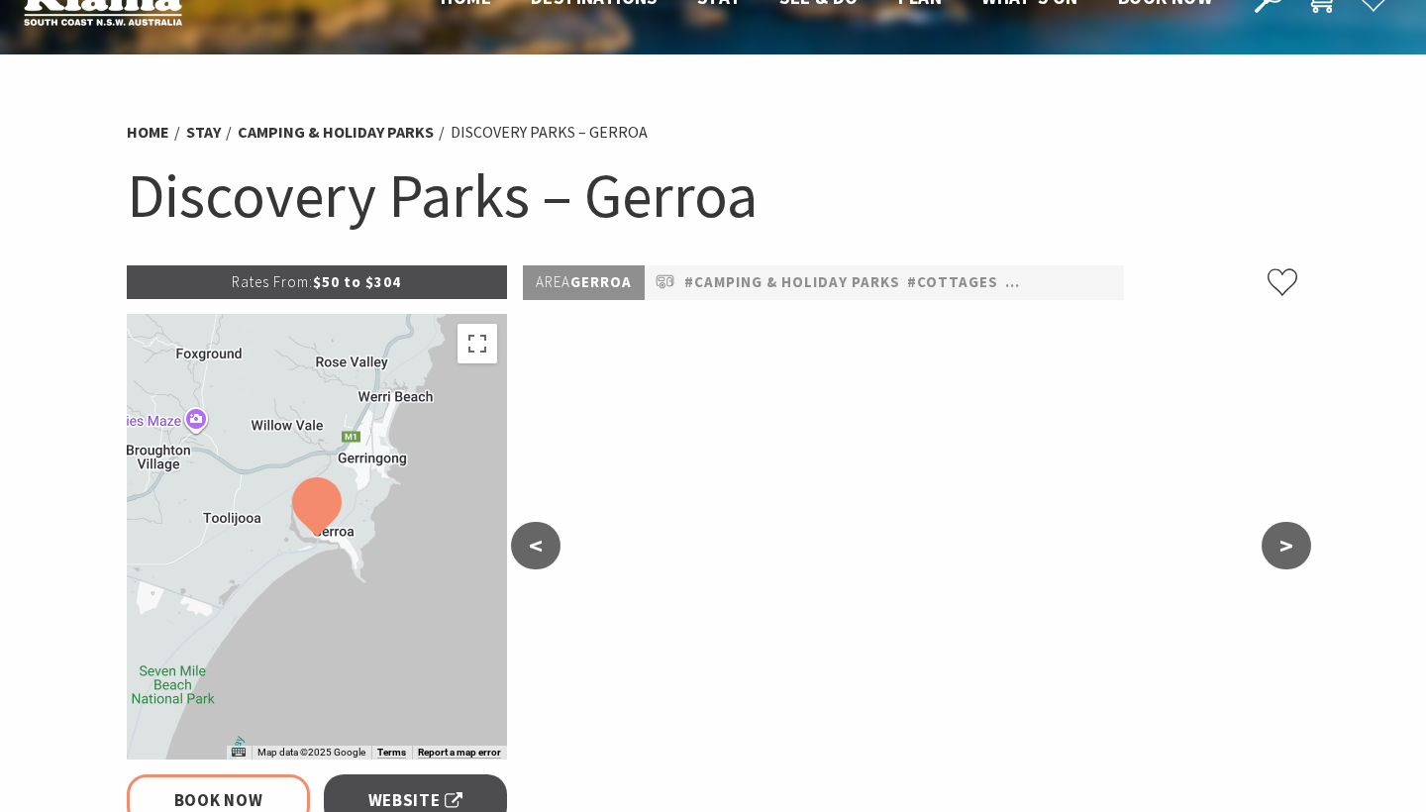
scroll to position [54, 0]
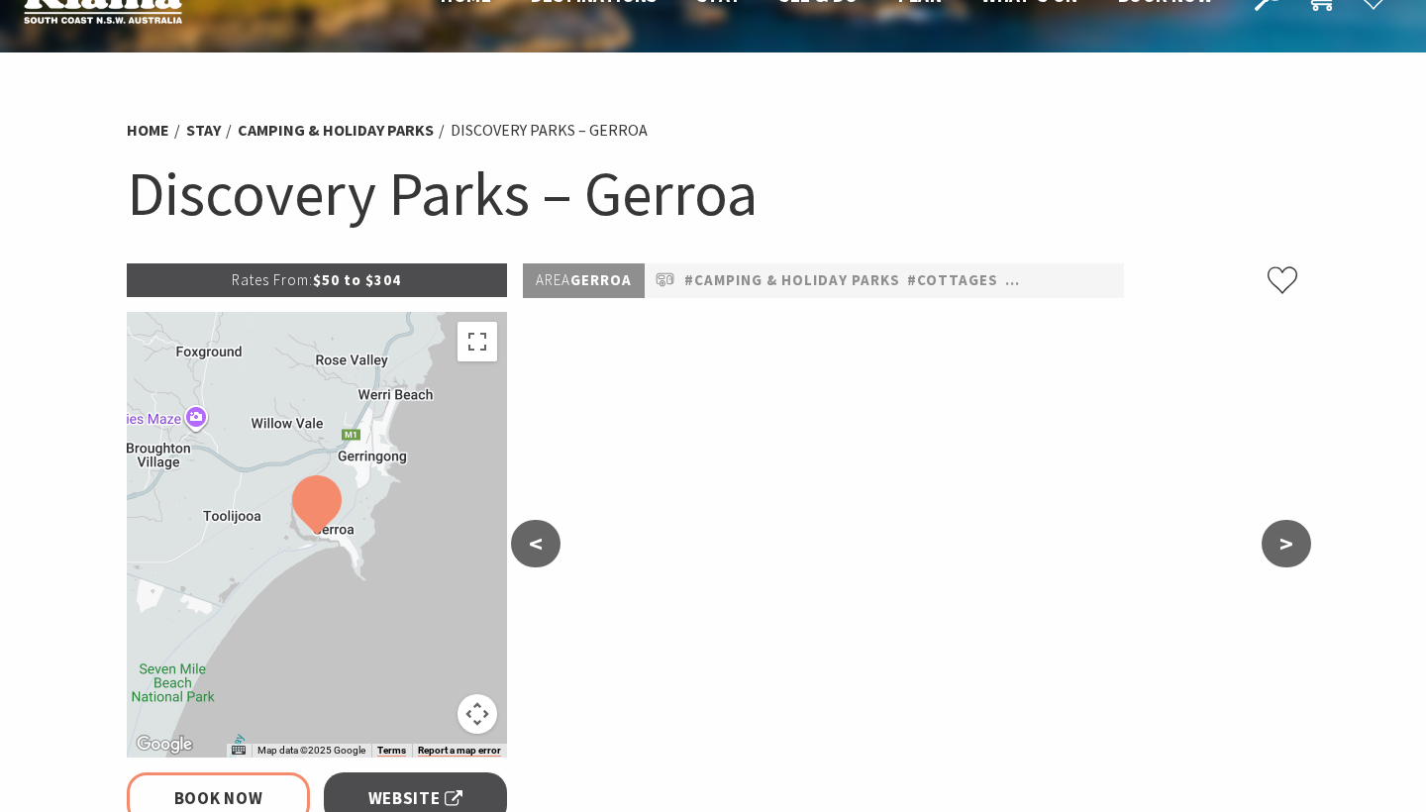
select select "3"
select select "2"
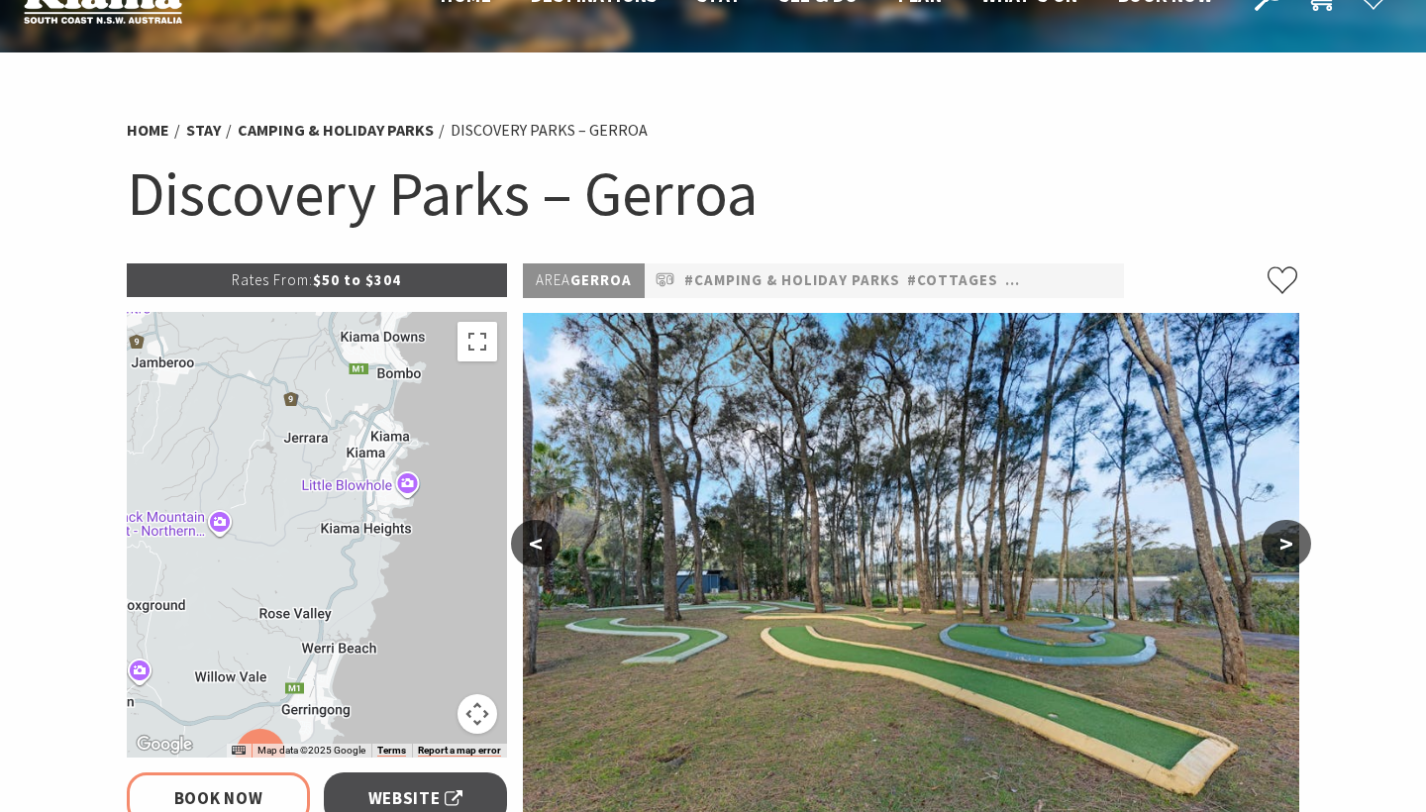
drag, startPoint x: 398, startPoint y: 495, endPoint x: 342, endPoint y: 753, distance: 263.6
click at [342, 753] on div "Map Data Map data ©2025 Google Map data ©2025 Google 2 km Click to toggle betwe…" at bounding box center [317, 535] width 380 height 446
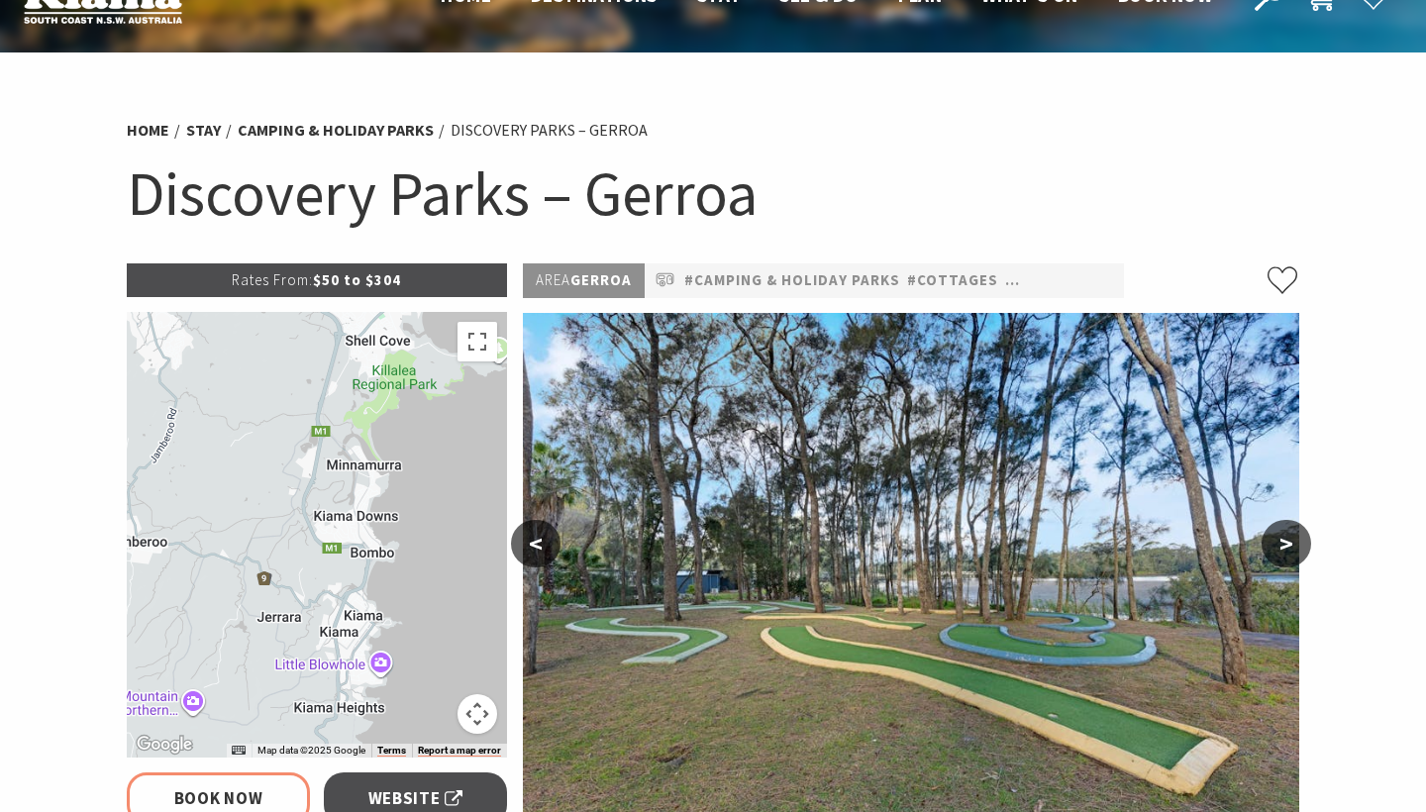
drag, startPoint x: 409, startPoint y: 580, endPoint x: 383, endPoint y: 762, distance: 183.0
click at [334, 610] on div at bounding box center [317, 535] width 380 height 446
click at [1272, 545] on button ">" at bounding box center [1287, 544] width 50 height 48
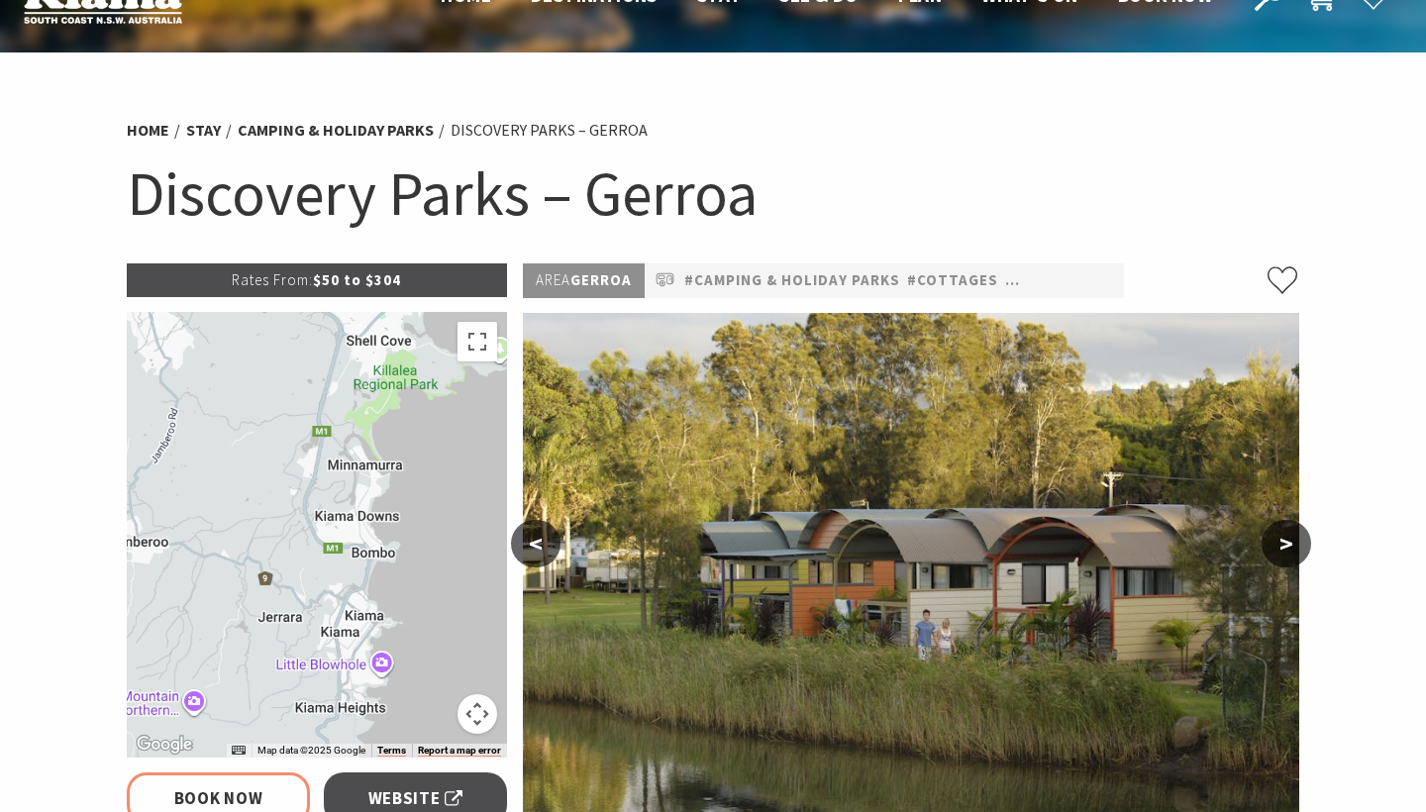
click at [1272, 545] on button ">" at bounding box center [1287, 544] width 50 height 48
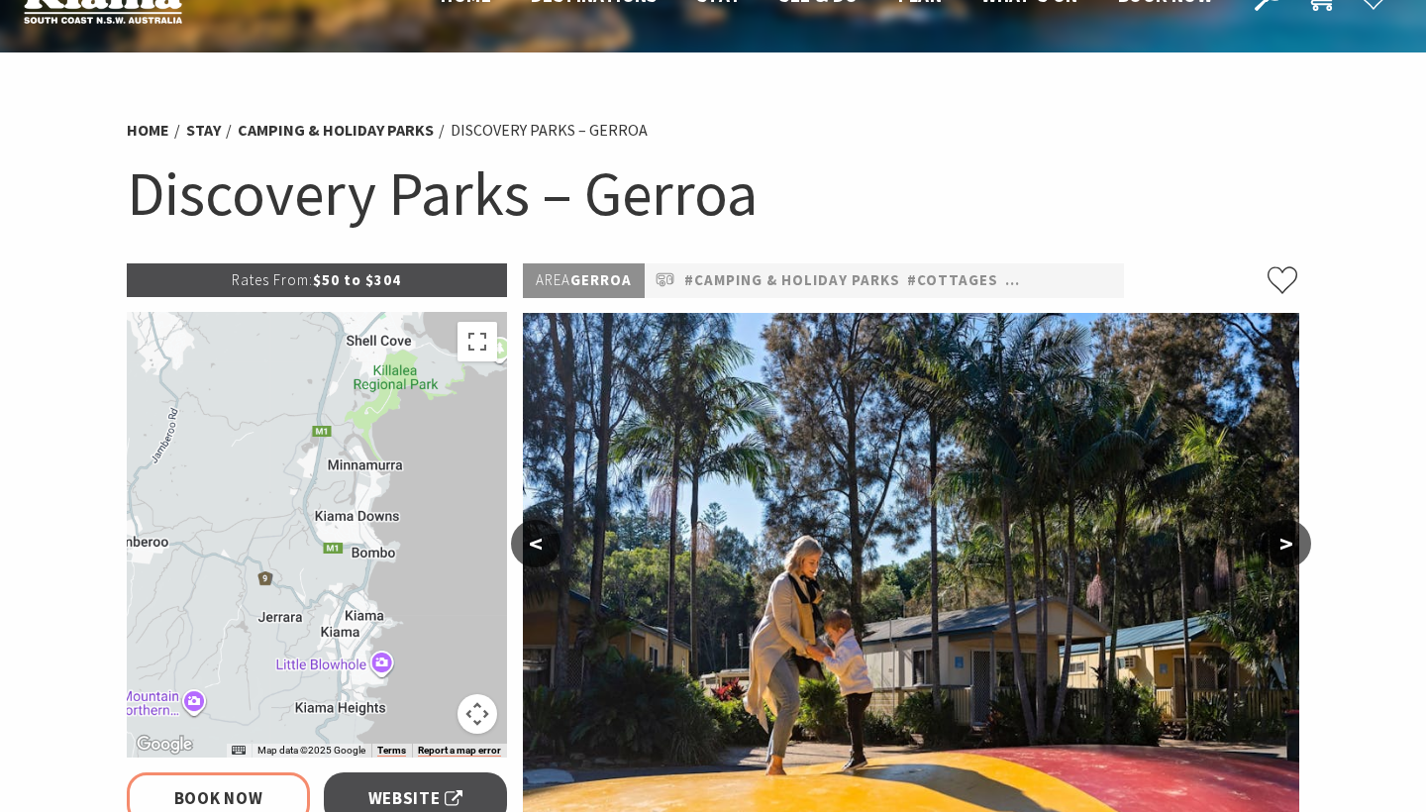
click at [1272, 545] on button ">" at bounding box center [1287, 544] width 50 height 48
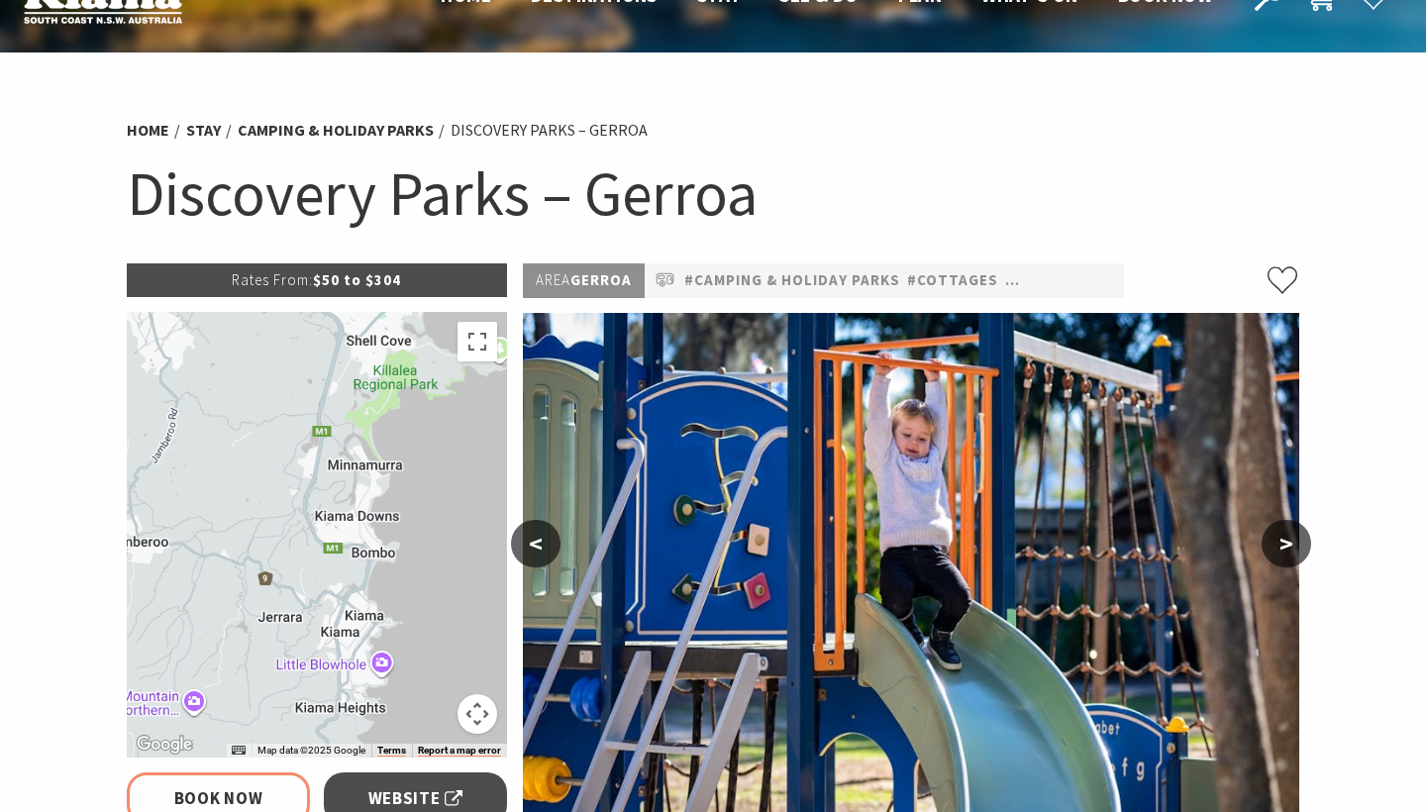
click at [1272, 545] on button ">" at bounding box center [1287, 544] width 50 height 48
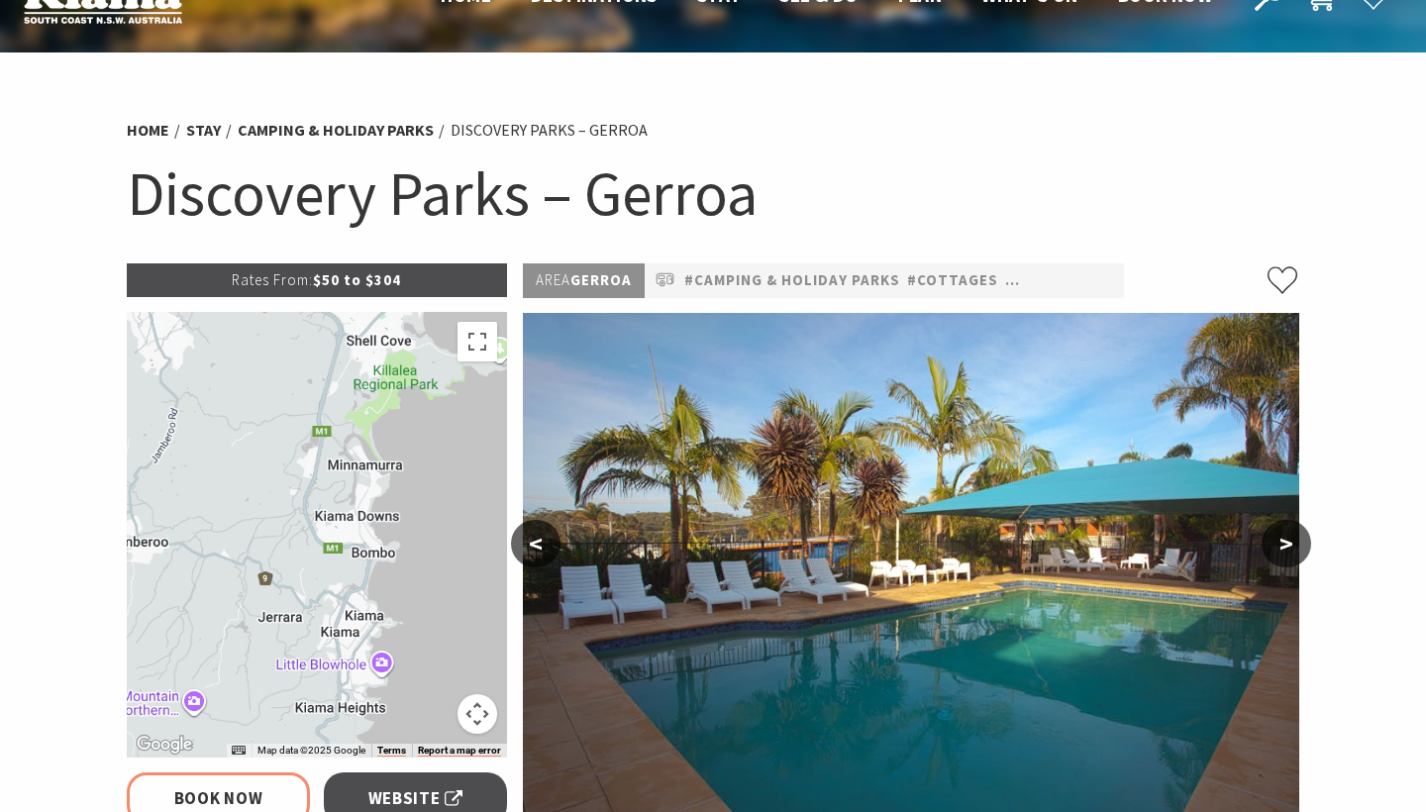
click at [1272, 545] on button ">" at bounding box center [1287, 544] width 50 height 48
click at [1290, 543] on button ">" at bounding box center [1287, 544] width 50 height 48
